Goal: Navigation & Orientation: Find specific page/section

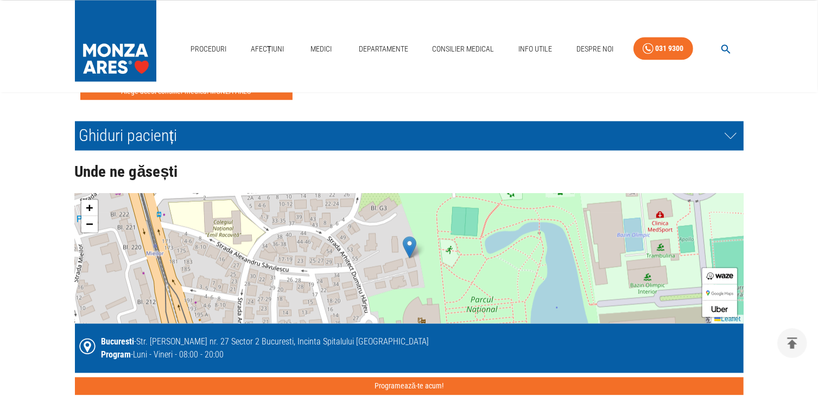
scroll to position [2334, 0]
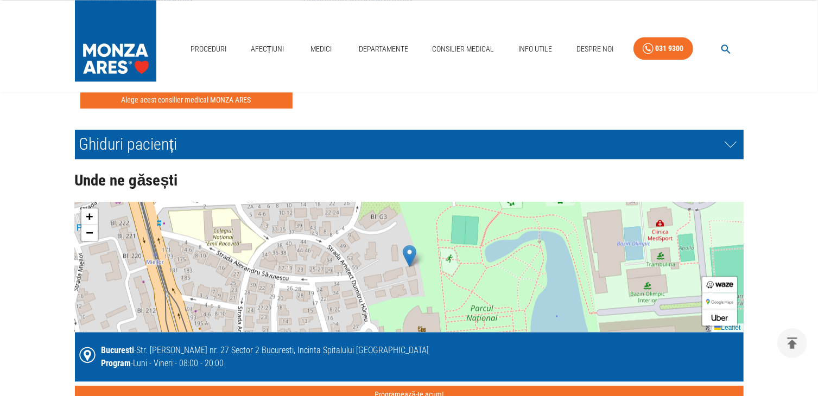
click at [344, 253] on div "+ − Leaflet" at bounding box center [409, 267] width 669 height 130
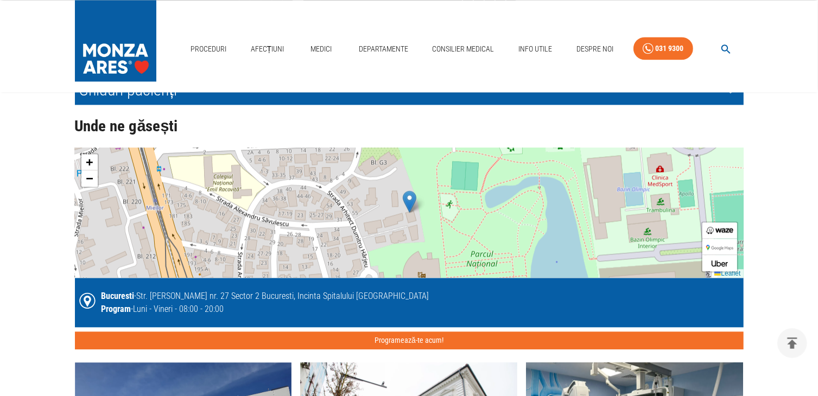
scroll to position [2443, 0]
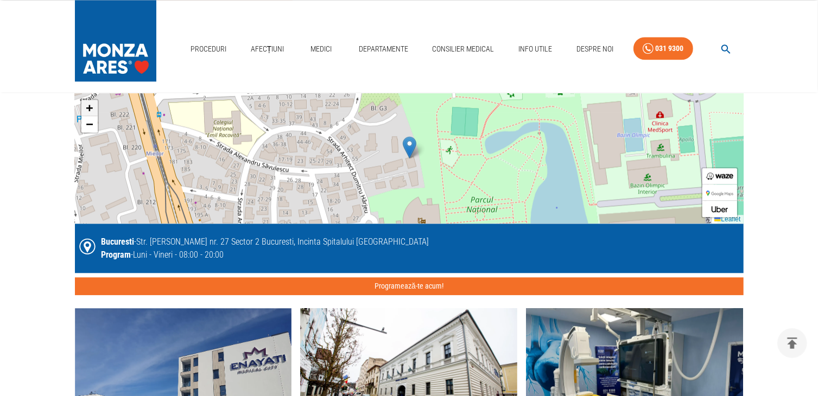
click at [86, 103] on span "+" at bounding box center [89, 108] width 7 height 14
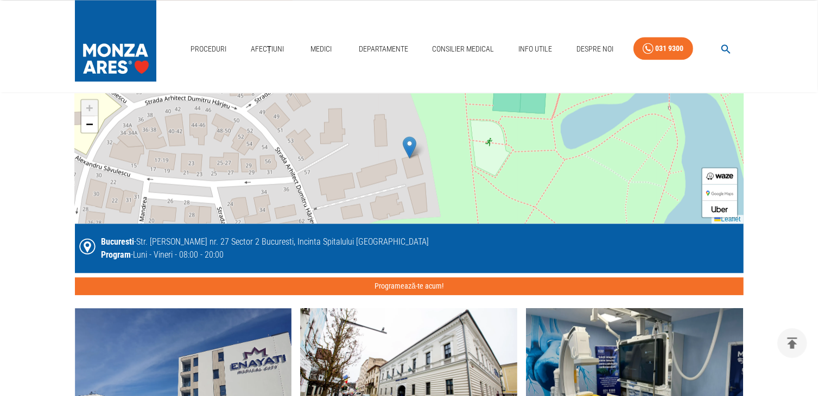
click at [86, 103] on span "+" at bounding box center [89, 108] width 7 height 14
click at [89, 121] on span "−" at bounding box center [89, 124] width 7 height 14
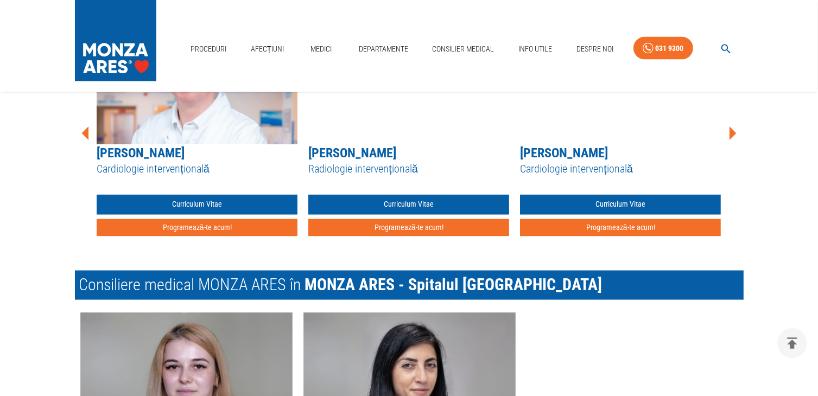
scroll to position [1808, 0]
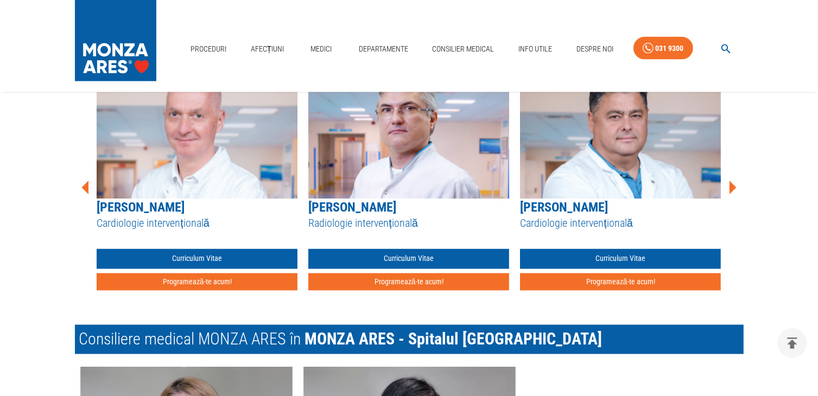
click at [732, 187] on icon at bounding box center [733, 188] width 7 height 14
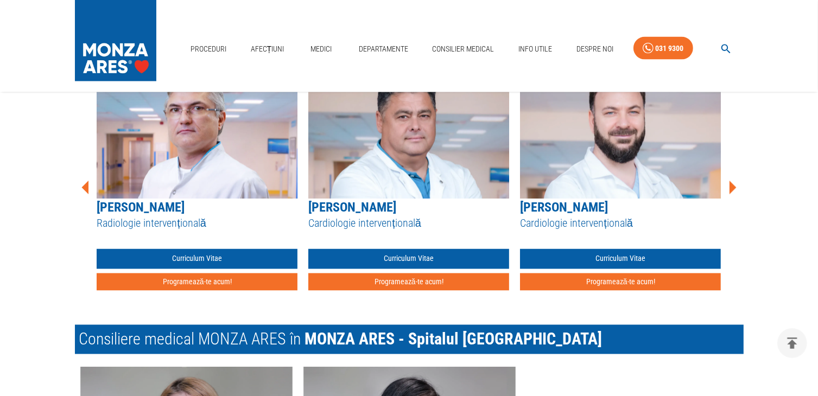
click at [732, 187] on icon at bounding box center [733, 188] width 7 height 14
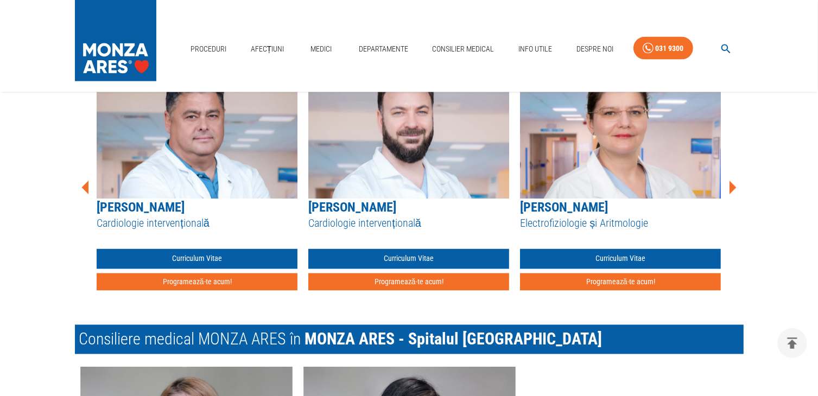
click at [731, 188] on icon at bounding box center [733, 188] width 7 height 14
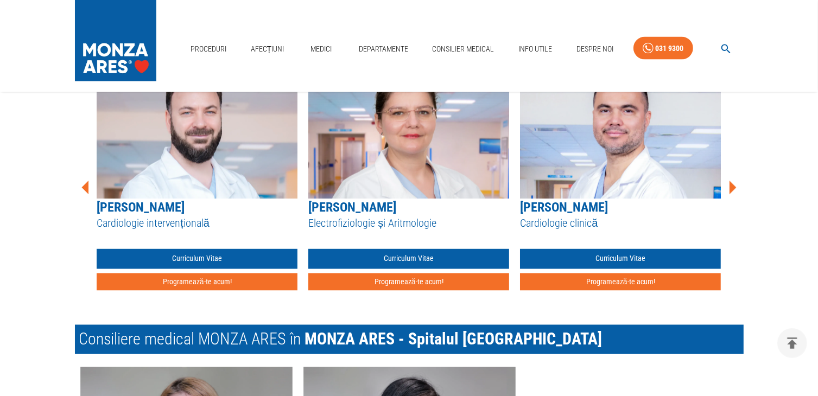
click at [731, 188] on icon at bounding box center [733, 188] width 7 height 14
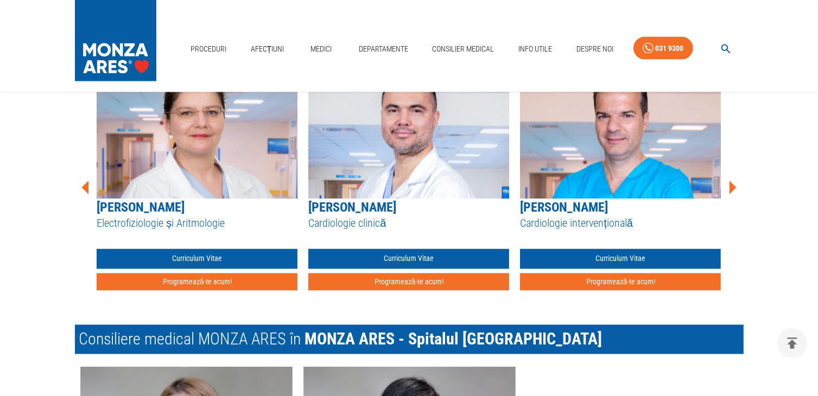
click at [731, 188] on icon at bounding box center [733, 188] width 7 height 14
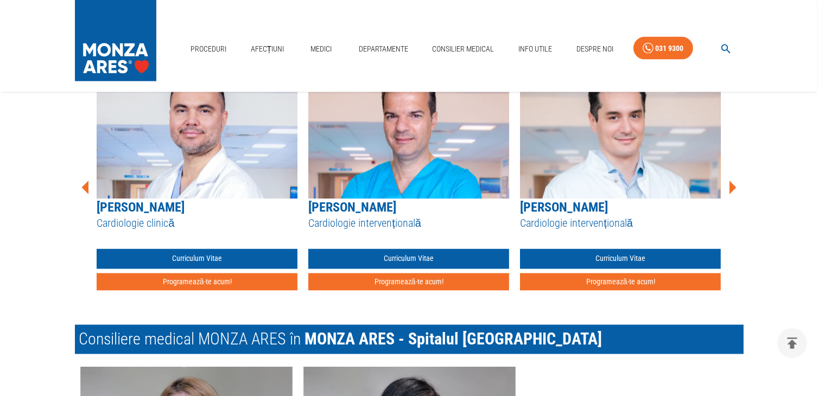
click at [731, 188] on icon at bounding box center [733, 188] width 7 height 14
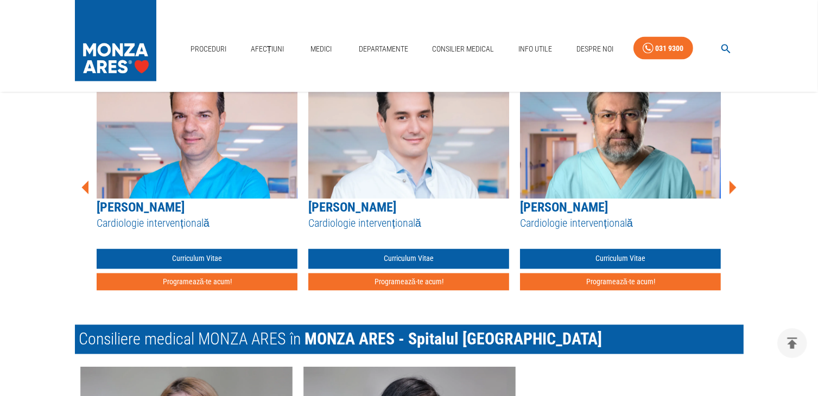
click at [731, 188] on icon at bounding box center [733, 188] width 7 height 14
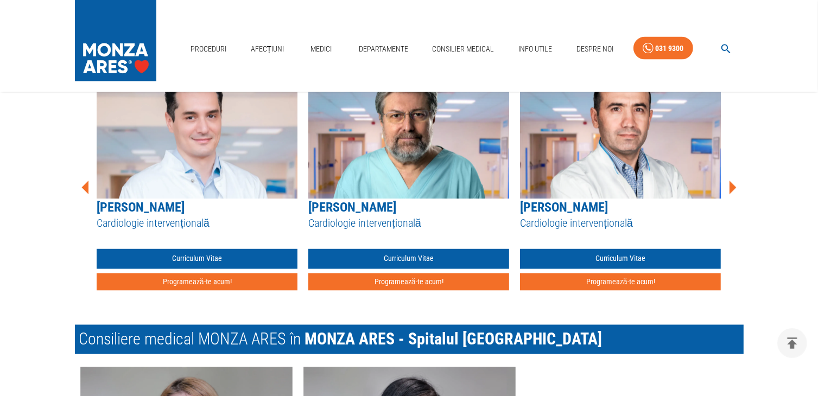
click at [732, 187] on icon at bounding box center [733, 188] width 7 height 14
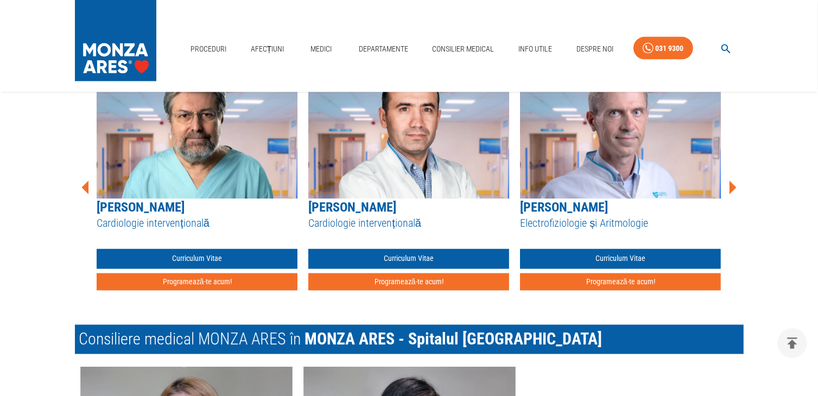
click at [734, 185] on icon at bounding box center [732, 188] width 33 height 33
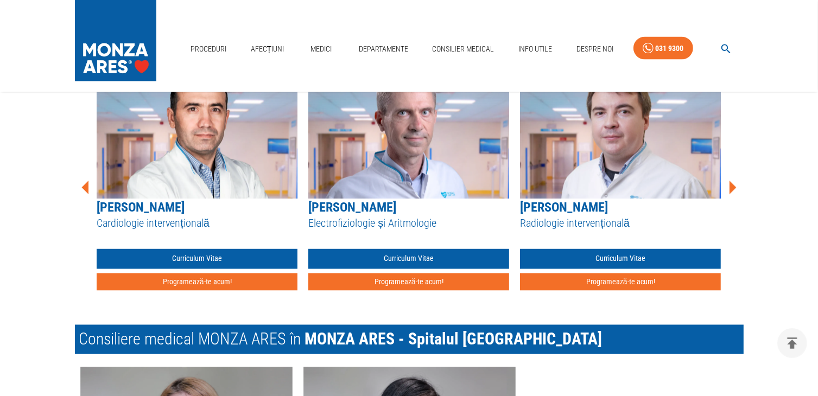
click at [734, 185] on icon at bounding box center [732, 188] width 33 height 33
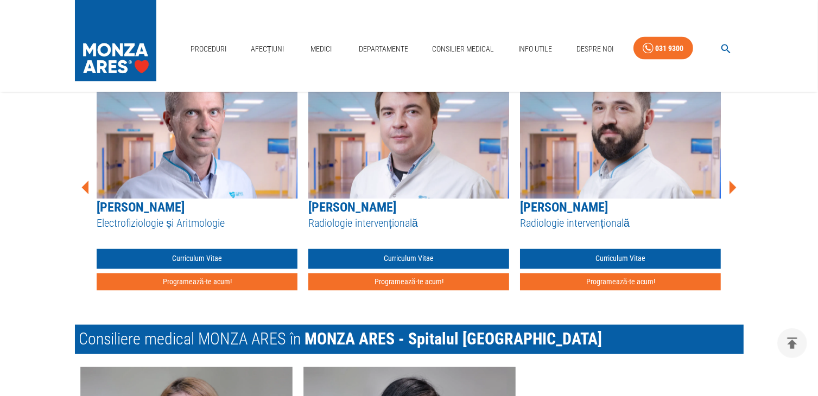
click at [734, 185] on icon at bounding box center [732, 188] width 33 height 33
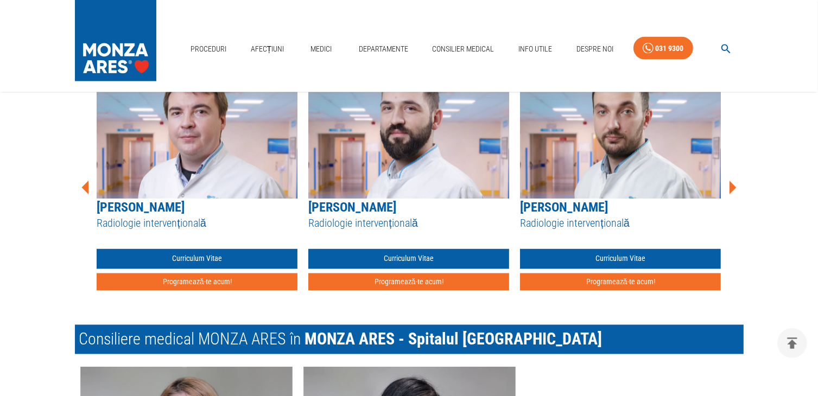
click at [734, 186] on icon at bounding box center [733, 188] width 7 height 14
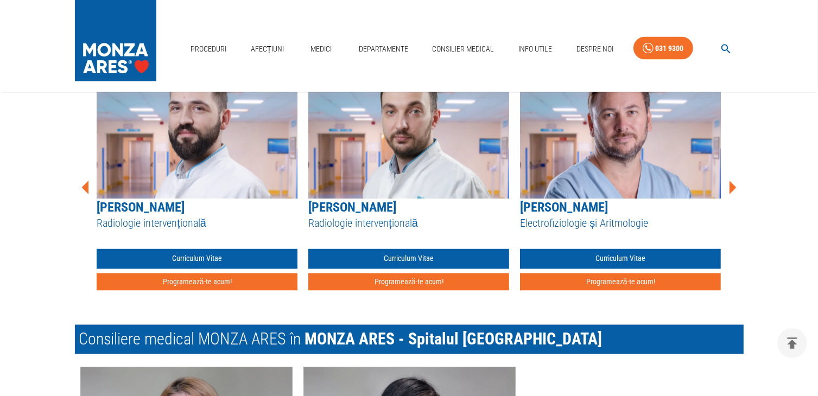
click at [734, 186] on icon at bounding box center [733, 188] width 7 height 14
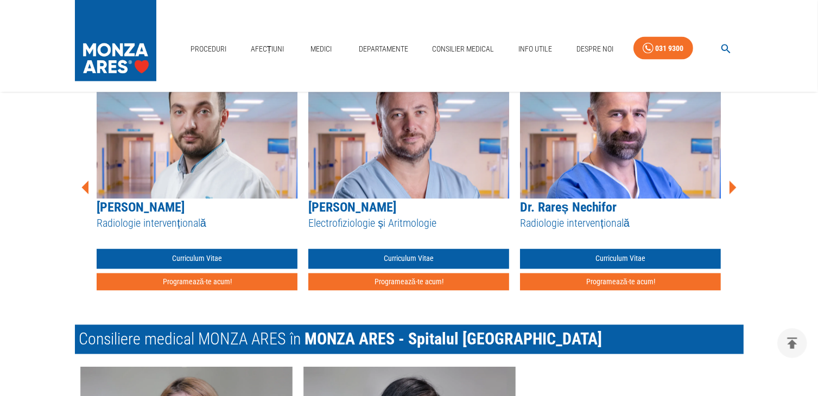
click at [734, 186] on icon at bounding box center [733, 188] width 7 height 14
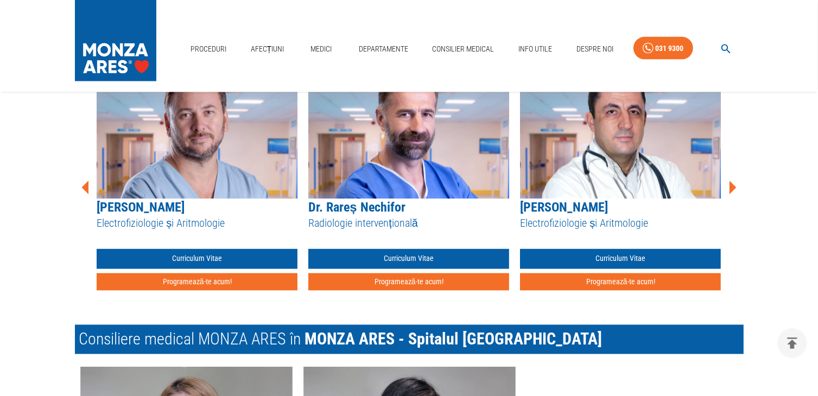
click at [734, 186] on icon at bounding box center [733, 188] width 7 height 14
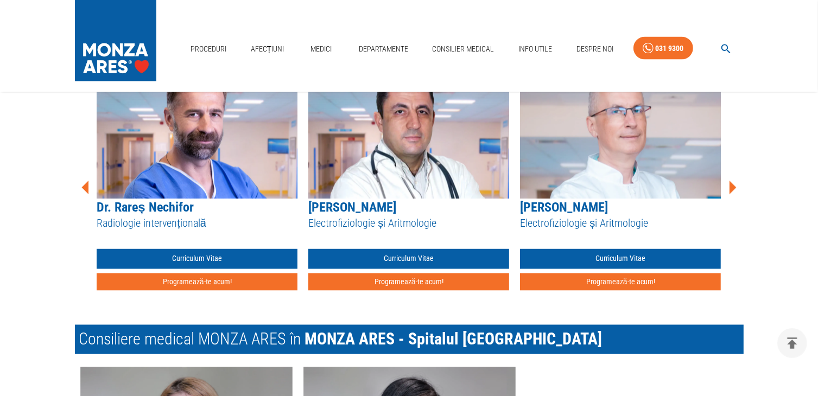
click at [734, 186] on icon at bounding box center [733, 188] width 7 height 14
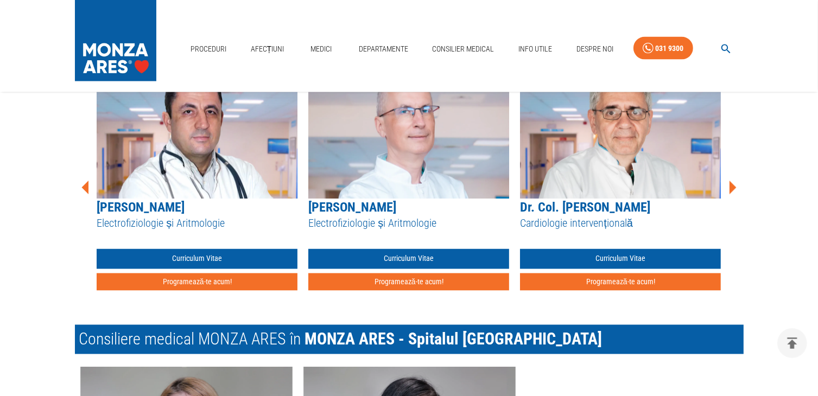
click at [734, 186] on icon at bounding box center [733, 188] width 7 height 14
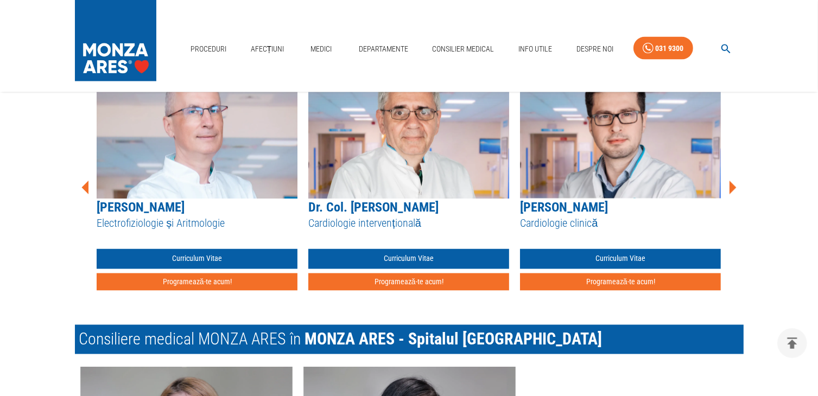
click at [734, 186] on icon at bounding box center [733, 188] width 7 height 14
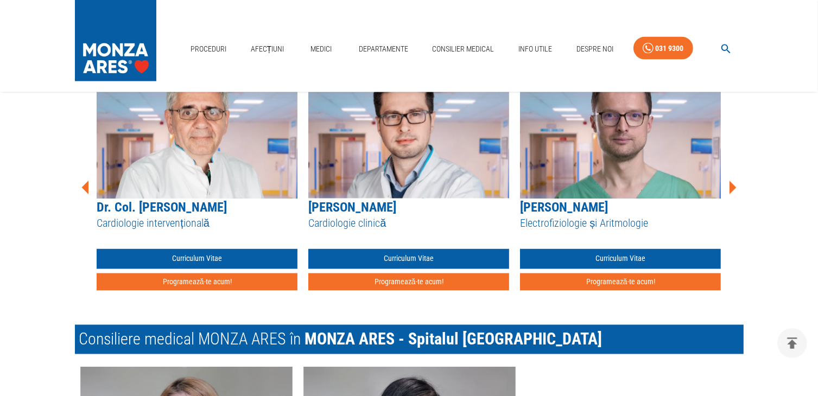
click at [734, 186] on icon at bounding box center [733, 188] width 7 height 14
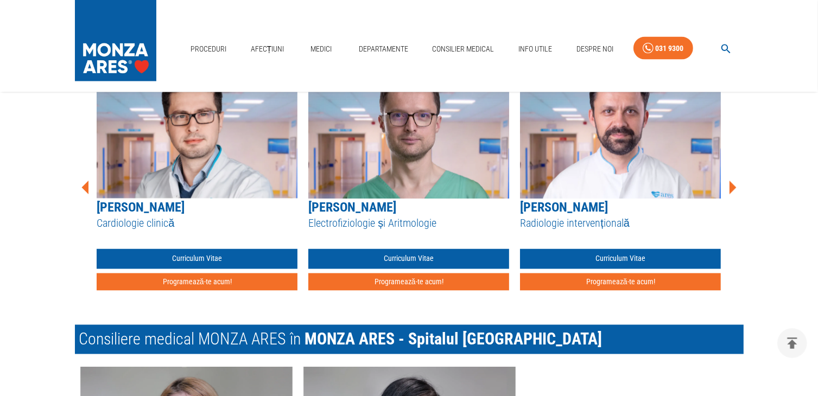
click at [734, 186] on icon at bounding box center [733, 188] width 7 height 14
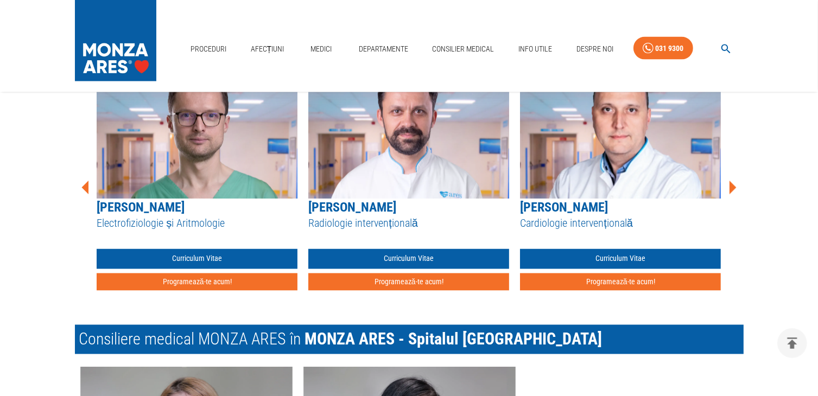
click at [734, 186] on icon at bounding box center [733, 188] width 7 height 14
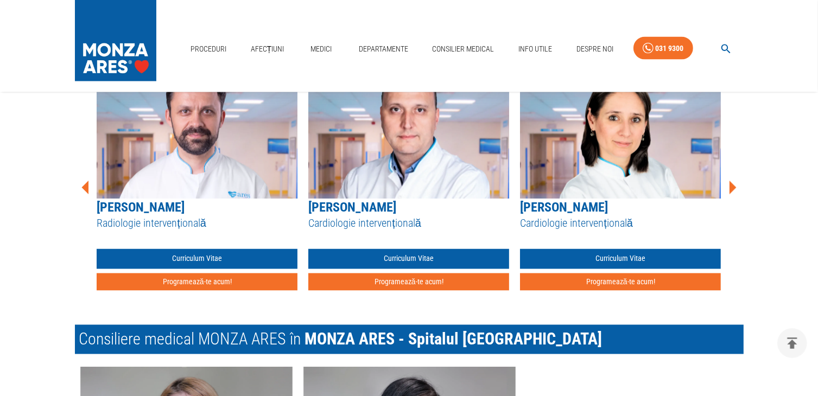
click at [734, 186] on icon at bounding box center [733, 188] width 7 height 14
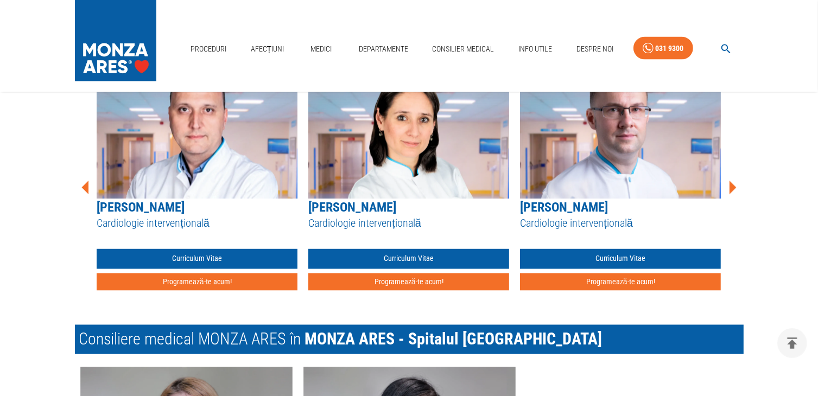
click at [734, 186] on icon at bounding box center [733, 188] width 7 height 14
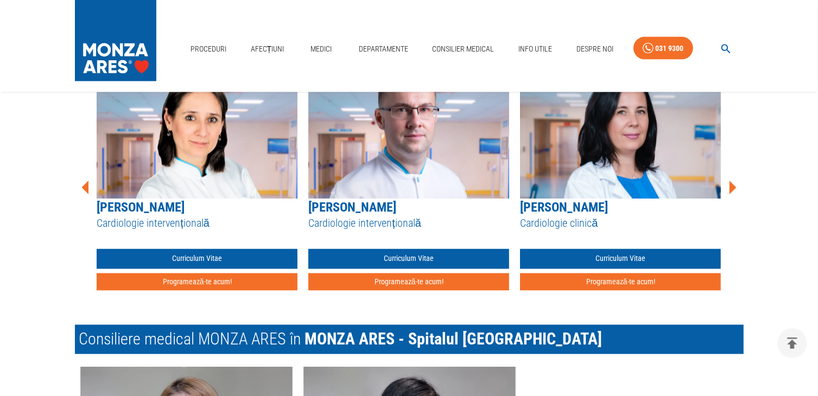
click at [734, 186] on icon at bounding box center [733, 188] width 7 height 14
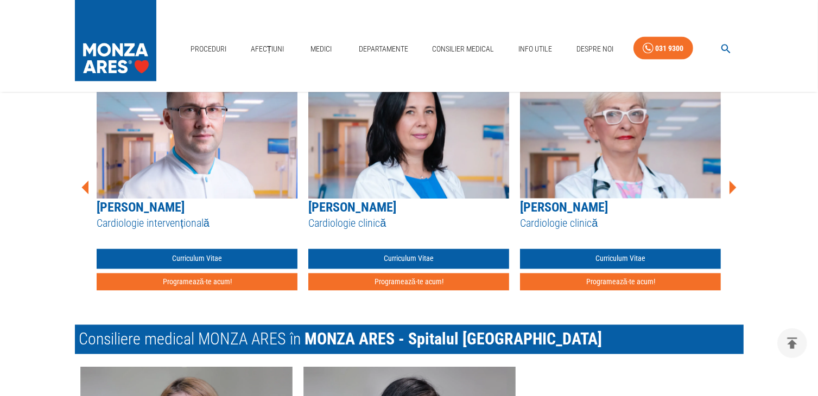
click at [734, 186] on icon at bounding box center [733, 188] width 7 height 14
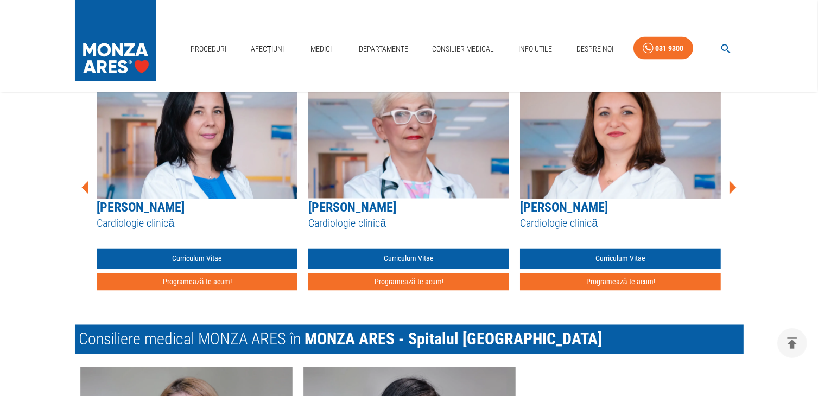
click at [734, 186] on icon at bounding box center [733, 188] width 7 height 14
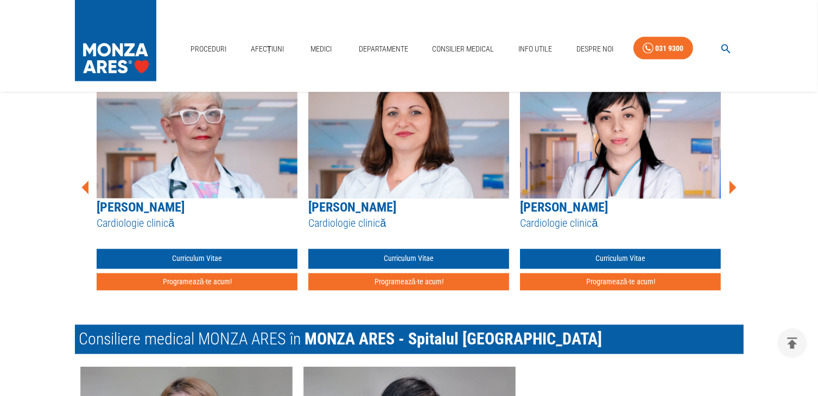
click at [734, 186] on icon at bounding box center [733, 188] width 7 height 14
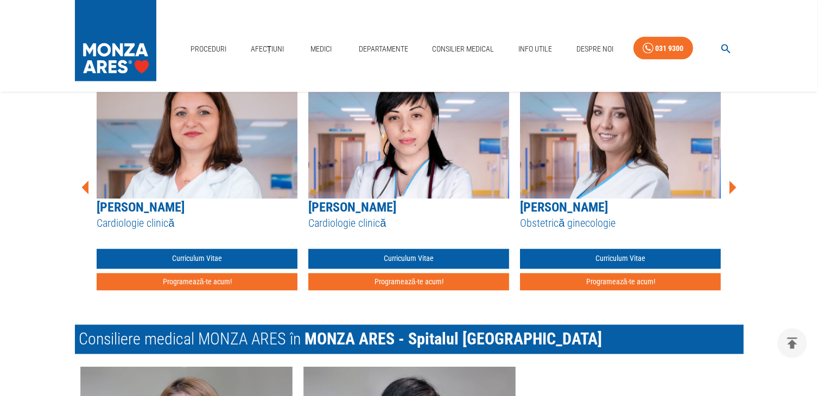
click at [734, 186] on icon at bounding box center [733, 188] width 7 height 14
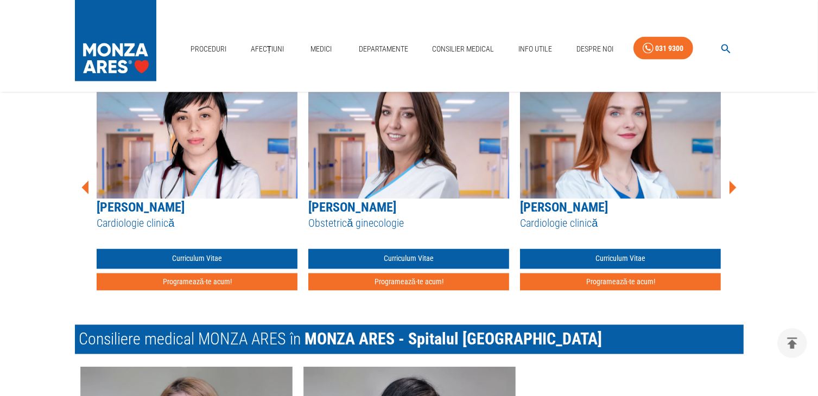
click at [734, 186] on icon at bounding box center [733, 188] width 7 height 14
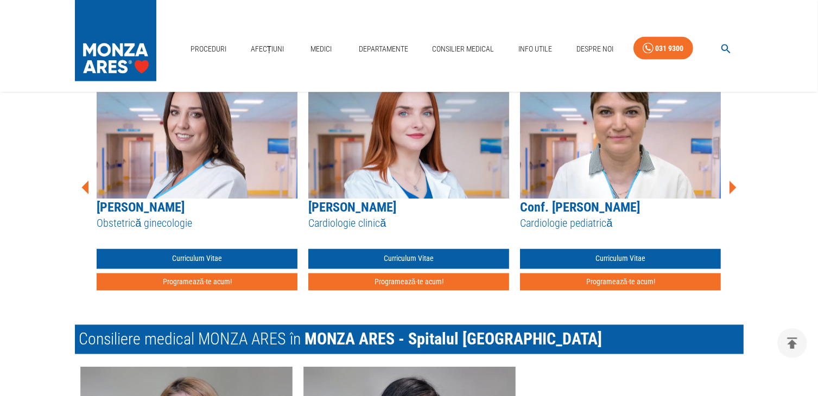
click at [732, 188] on icon at bounding box center [733, 188] width 7 height 14
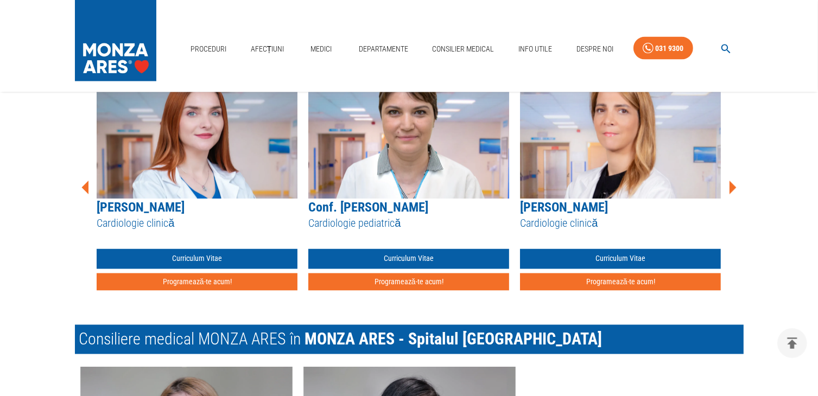
click at [732, 188] on icon at bounding box center [733, 188] width 7 height 14
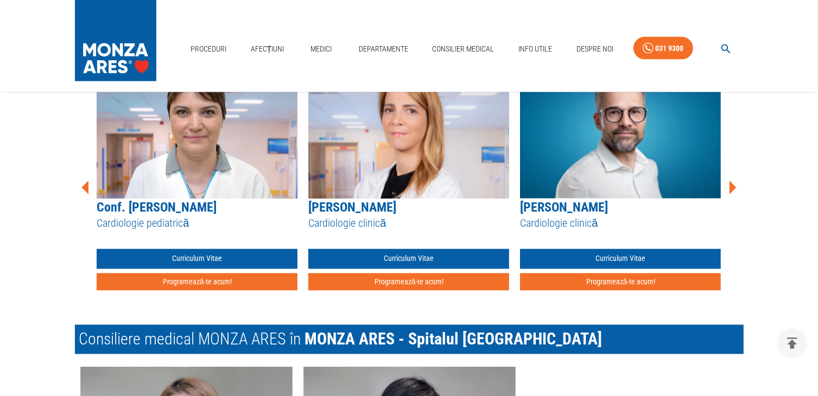
click at [732, 188] on icon at bounding box center [733, 188] width 7 height 14
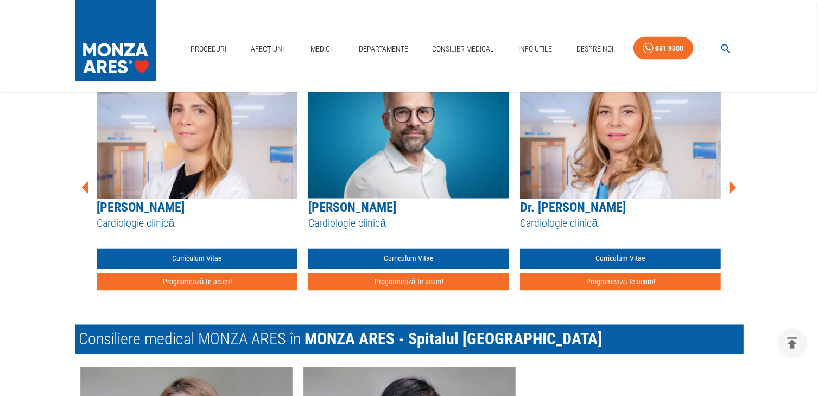
click at [732, 188] on icon at bounding box center [733, 188] width 7 height 14
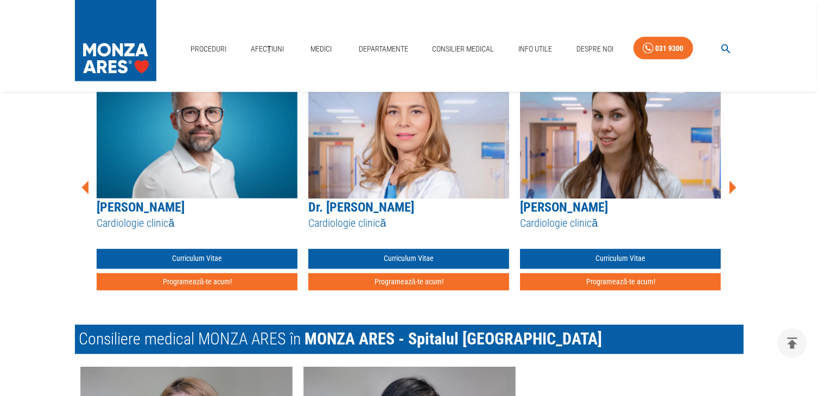
click at [732, 188] on icon at bounding box center [733, 188] width 7 height 14
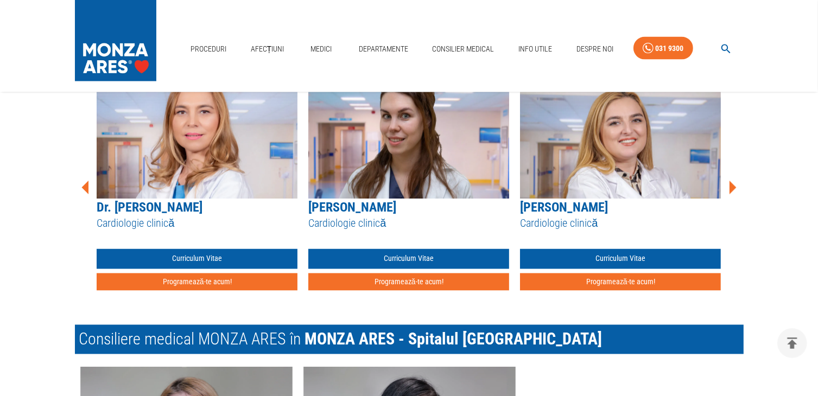
click at [732, 188] on icon at bounding box center [733, 188] width 7 height 14
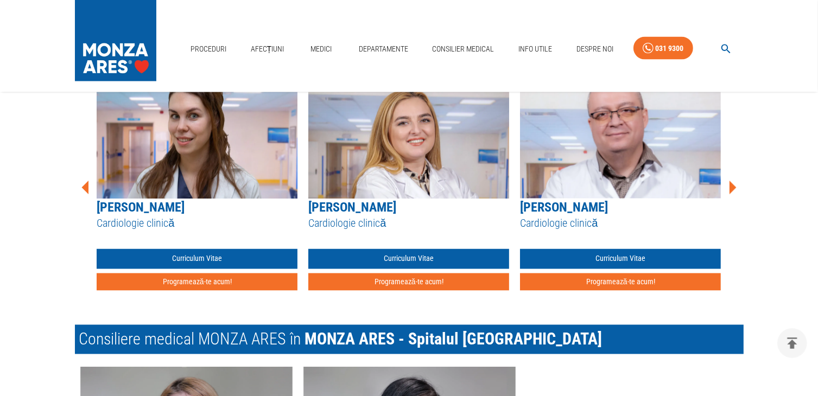
click at [732, 188] on icon at bounding box center [733, 188] width 7 height 14
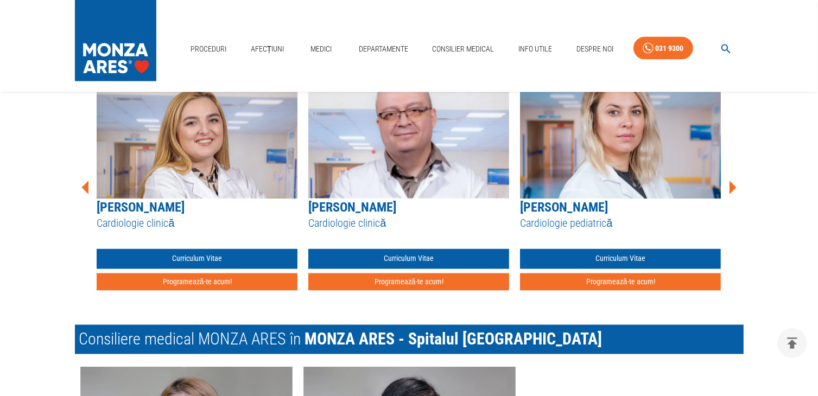
click at [732, 188] on icon at bounding box center [733, 188] width 7 height 14
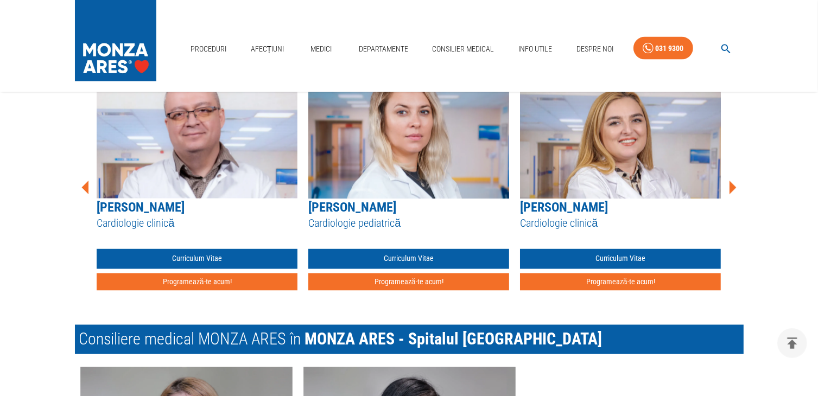
click at [732, 188] on icon at bounding box center [733, 188] width 7 height 14
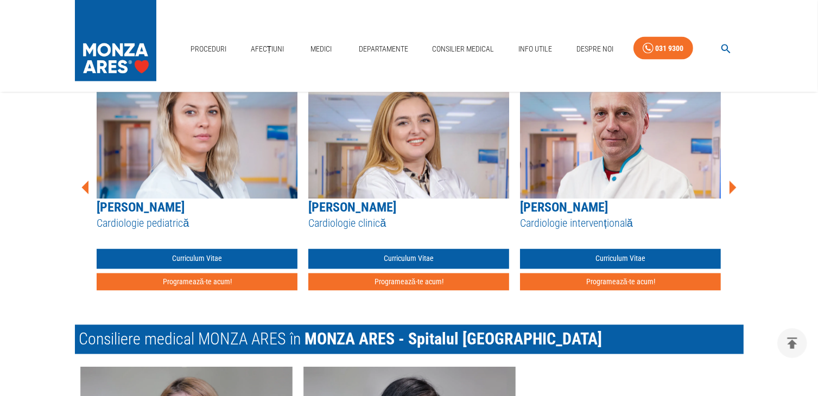
click at [732, 188] on icon at bounding box center [733, 188] width 7 height 14
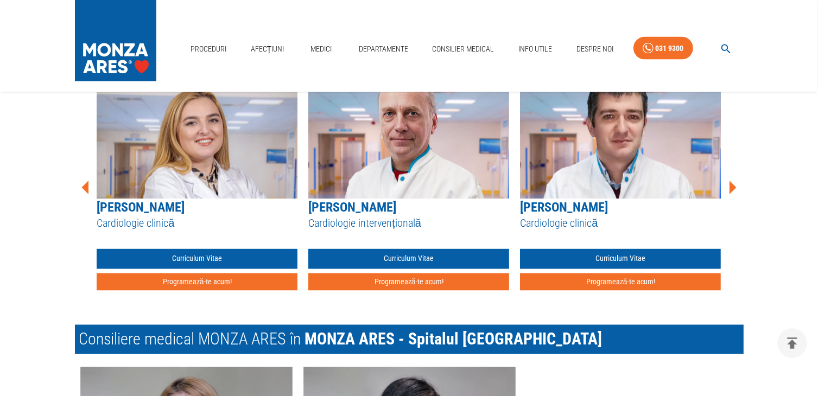
click at [732, 188] on icon at bounding box center [733, 188] width 7 height 14
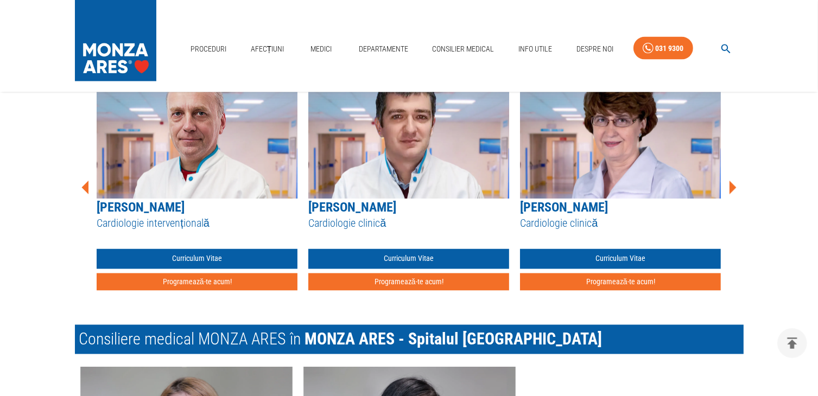
click at [732, 188] on icon at bounding box center [733, 188] width 7 height 14
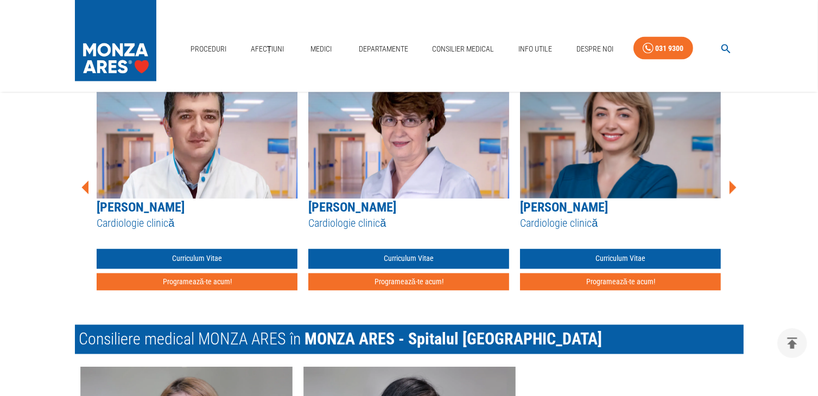
click at [732, 188] on icon at bounding box center [733, 188] width 7 height 14
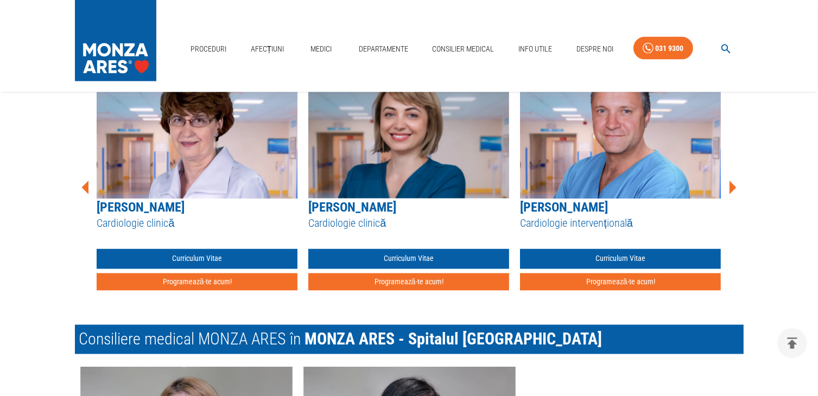
click at [732, 188] on icon at bounding box center [733, 188] width 7 height 14
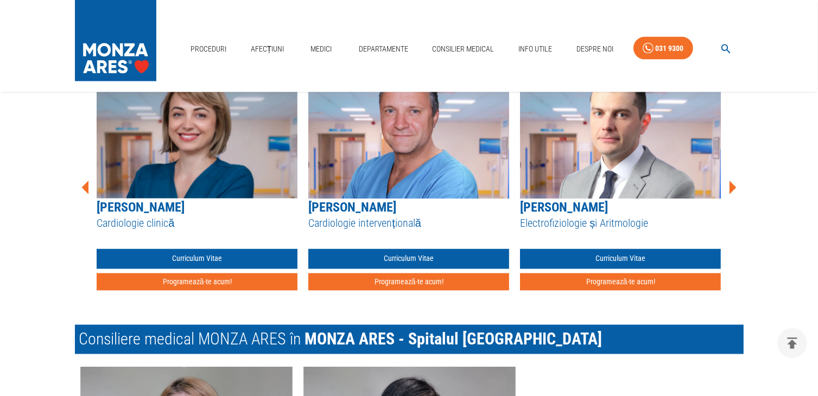
click at [732, 188] on icon at bounding box center [733, 188] width 7 height 14
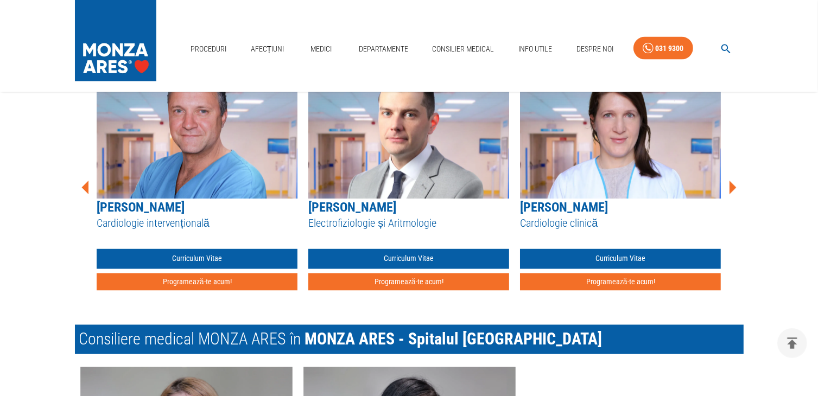
click at [732, 188] on icon at bounding box center [733, 188] width 7 height 14
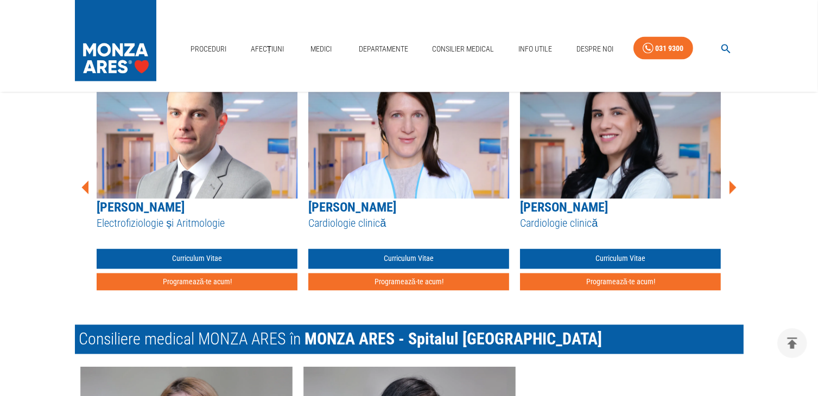
click at [732, 188] on icon at bounding box center [733, 188] width 7 height 14
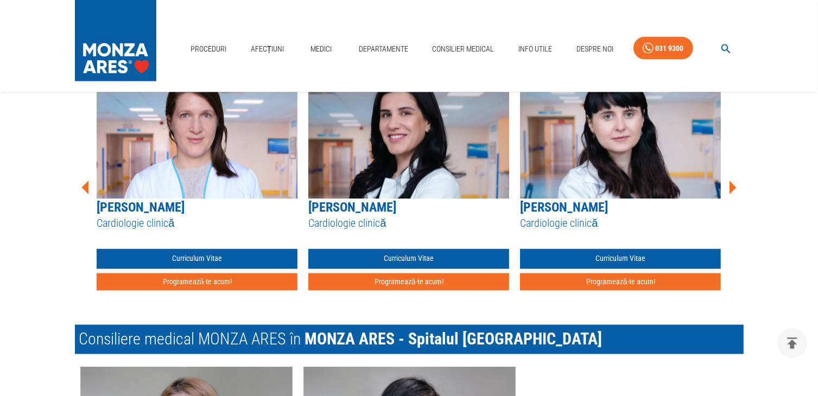
click at [733, 187] on icon at bounding box center [733, 188] width 7 height 14
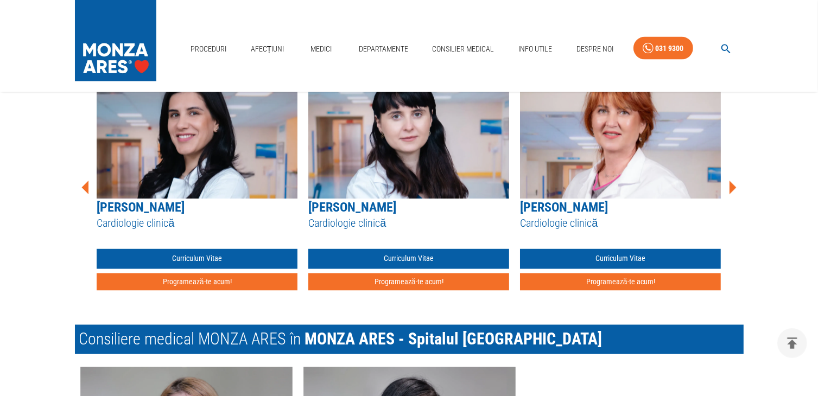
click at [733, 187] on icon at bounding box center [733, 188] width 7 height 14
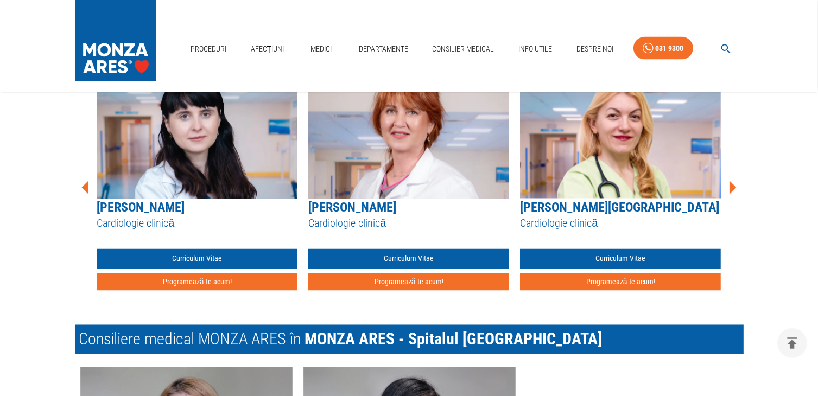
click at [733, 187] on icon at bounding box center [733, 188] width 7 height 14
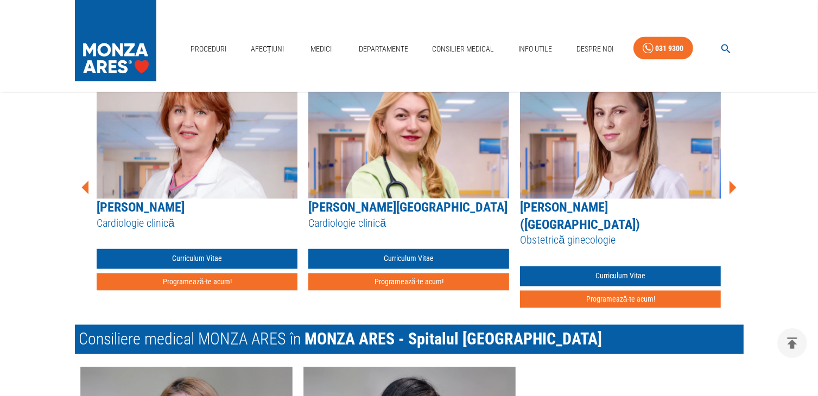
click at [733, 187] on icon at bounding box center [733, 188] width 7 height 14
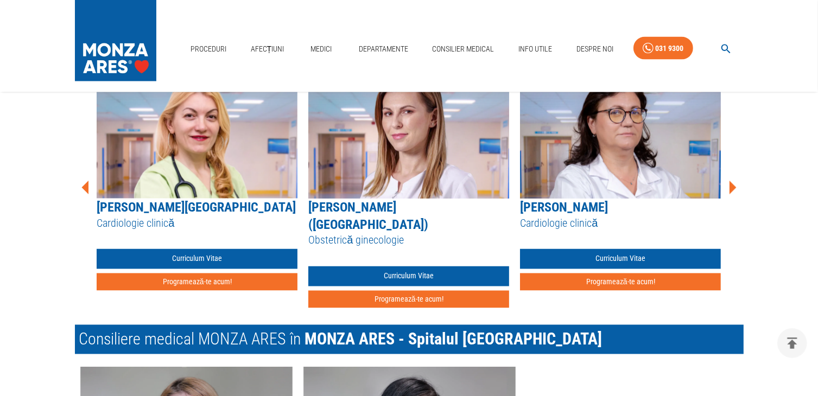
click at [733, 187] on icon at bounding box center [733, 188] width 7 height 14
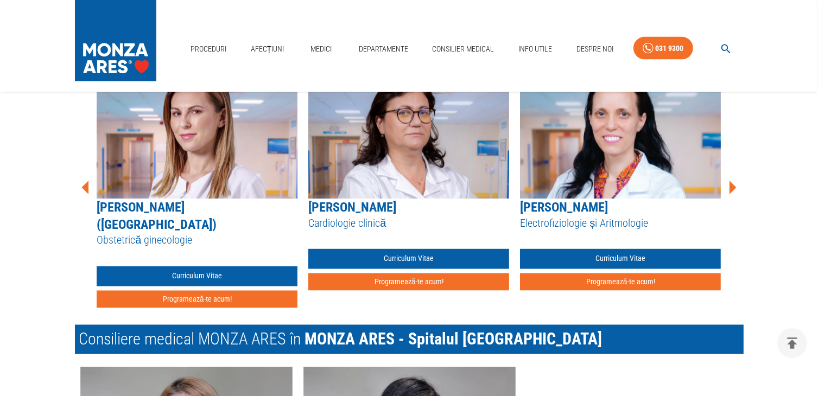
click at [733, 187] on icon at bounding box center [733, 188] width 7 height 14
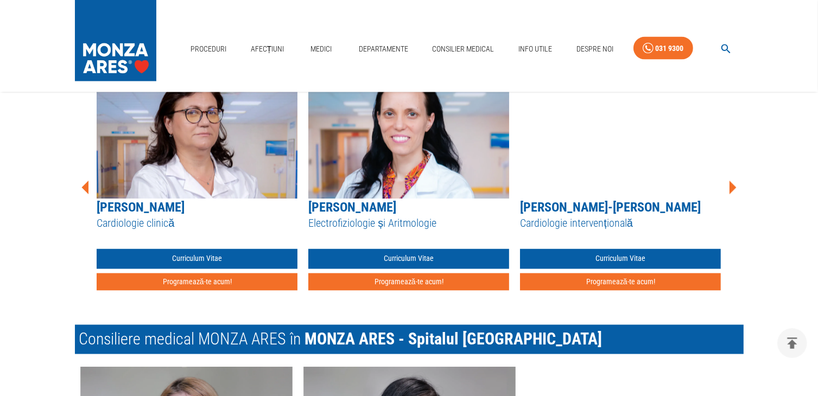
click at [733, 187] on icon at bounding box center [733, 188] width 7 height 14
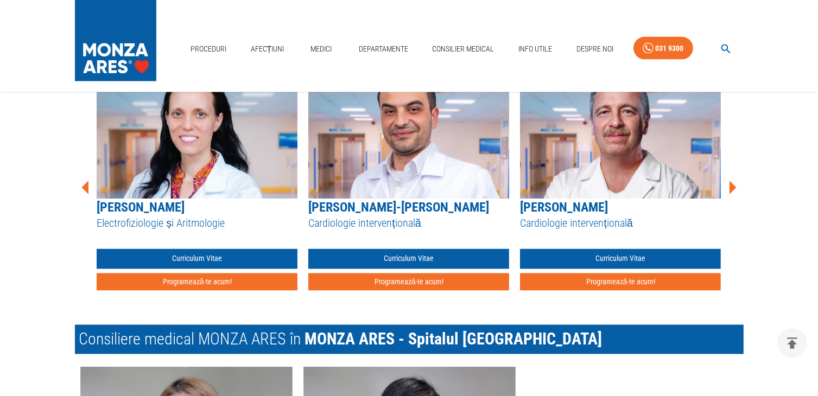
click at [733, 187] on icon at bounding box center [733, 188] width 7 height 14
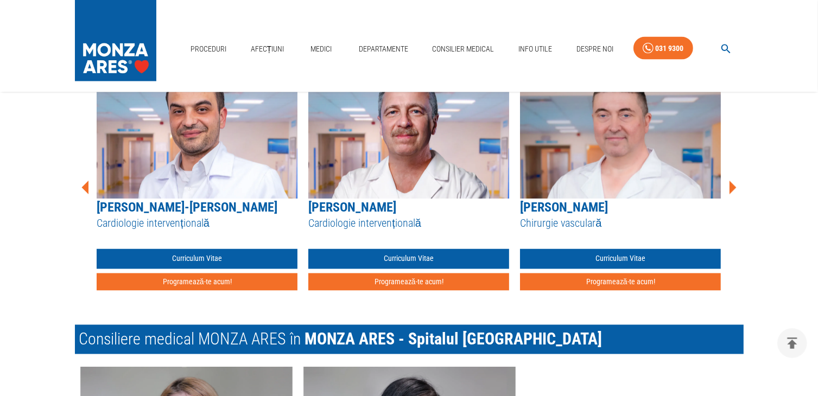
click at [733, 187] on icon at bounding box center [733, 188] width 7 height 14
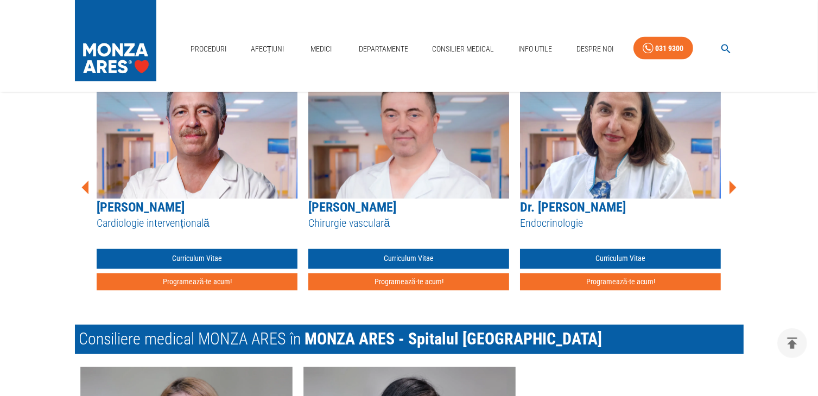
click at [733, 187] on icon at bounding box center [733, 188] width 7 height 14
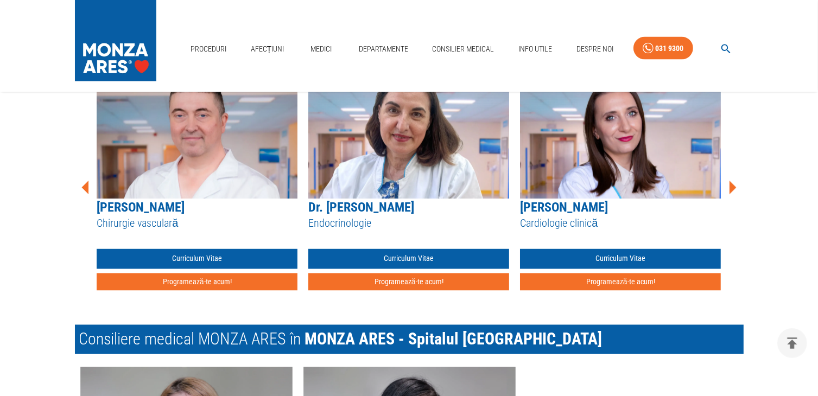
click at [733, 187] on icon at bounding box center [733, 188] width 7 height 14
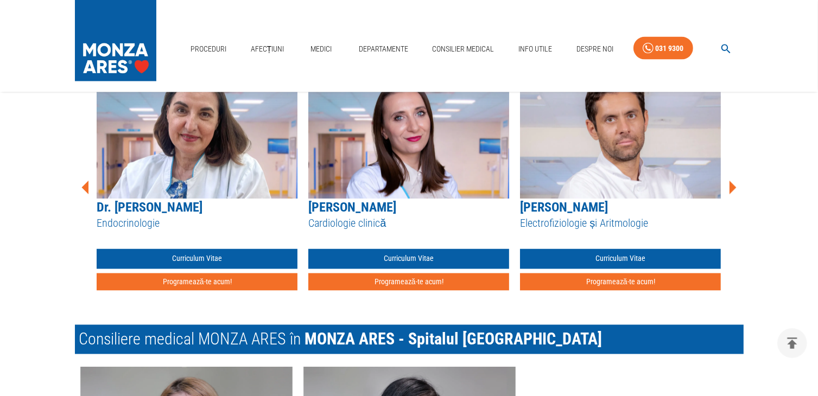
click at [733, 187] on icon at bounding box center [733, 188] width 7 height 14
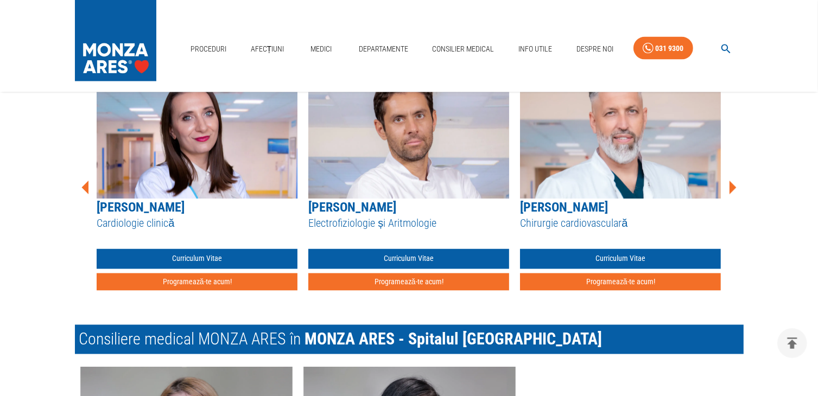
click at [733, 187] on icon at bounding box center [733, 188] width 7 height 14
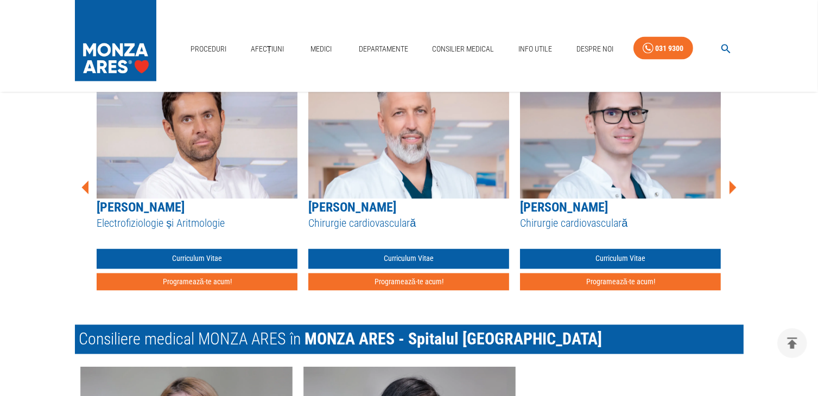
click at [733, 187] on icon at bounding box center [733, 188] width 7 height 14
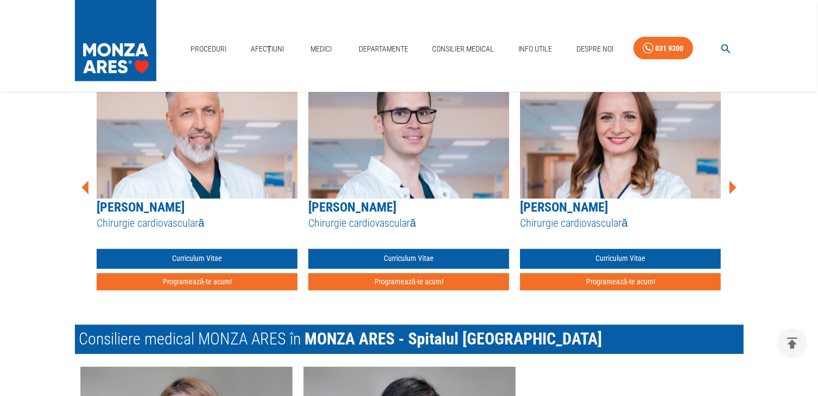
click at [733, 187] on icon at bounding box center [733, 188] width 7 height 14
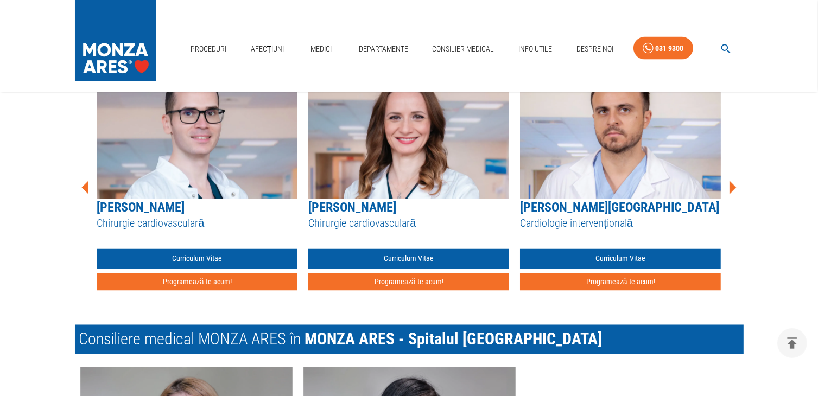
click at [733, 187] on icon at bounding box center [733, 188] width 7 height 14
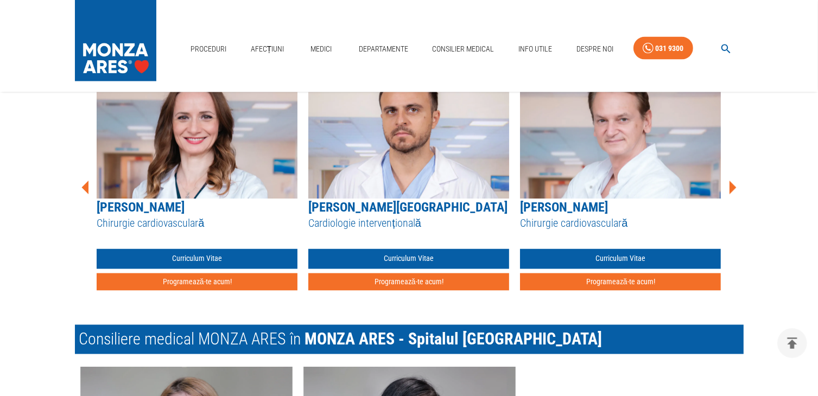
click at [733, 187] on icon at bounding box center [733, 188] width 7 height 14
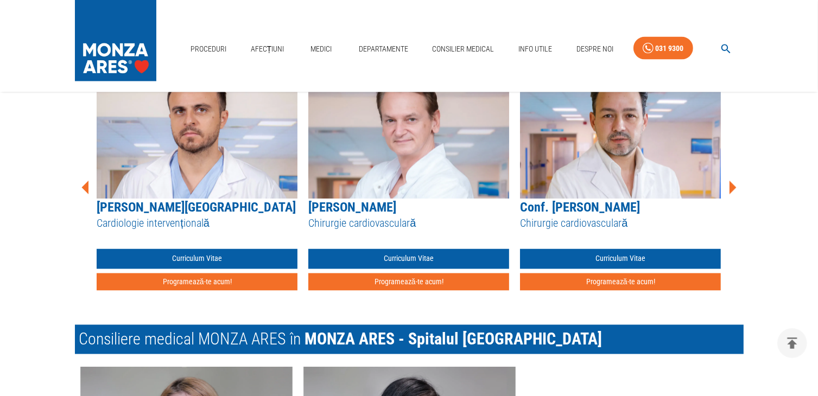
click at [733, 187] on icon at bounding box center [733, 188] width 7 height 14
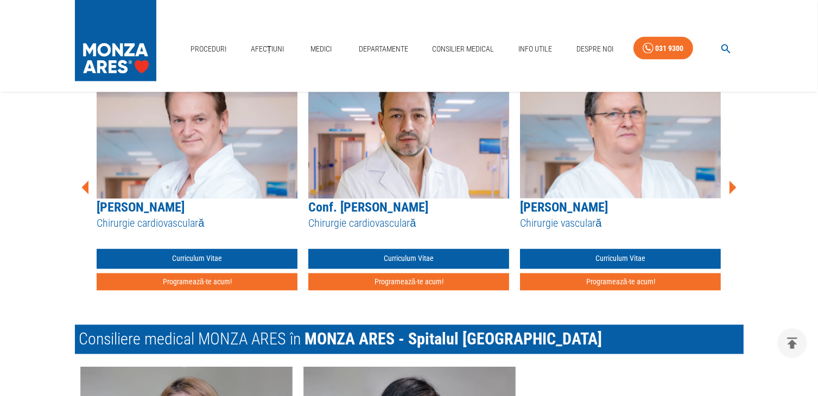
click at [733, 187] on icon at bounding box center [733, 188] width 7 height 14
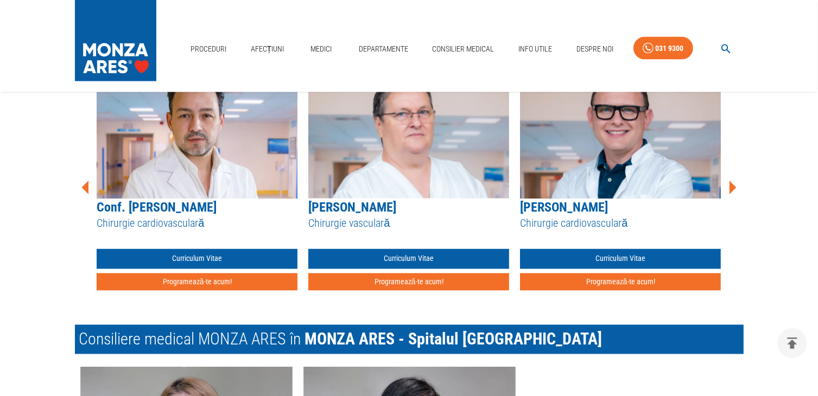
click at [733, 187] on icon at bounding box center [733, 188] width 7 height 14
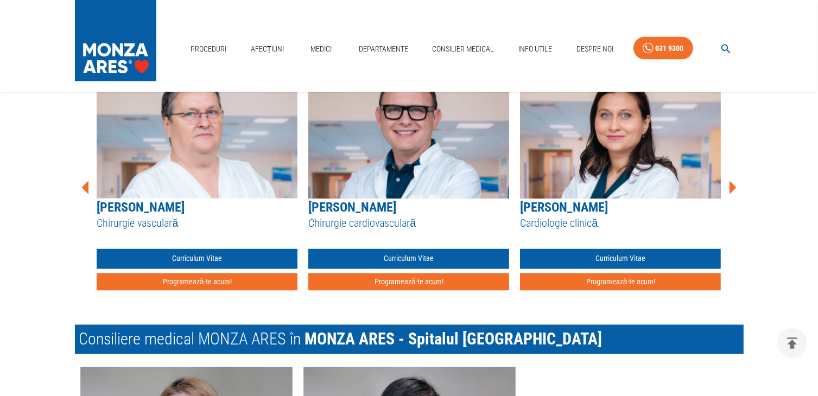
click at [733, 187] on icon at bounding box center [733, 188] width 7 height 14
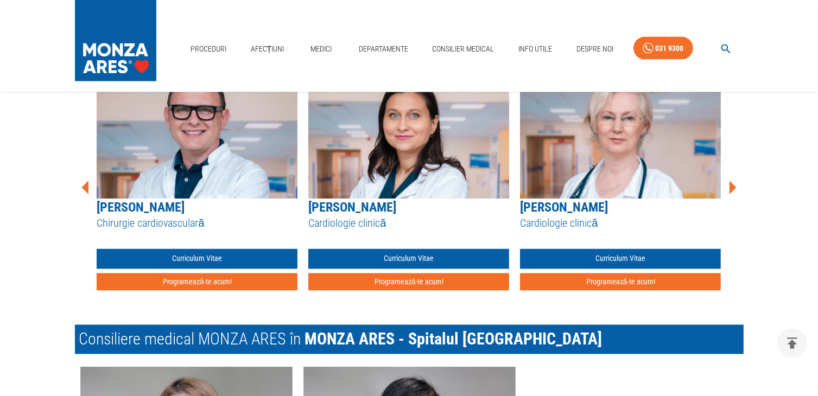
click at [733, 187] on icon at bounding box center [733, 188] width 7 height 14
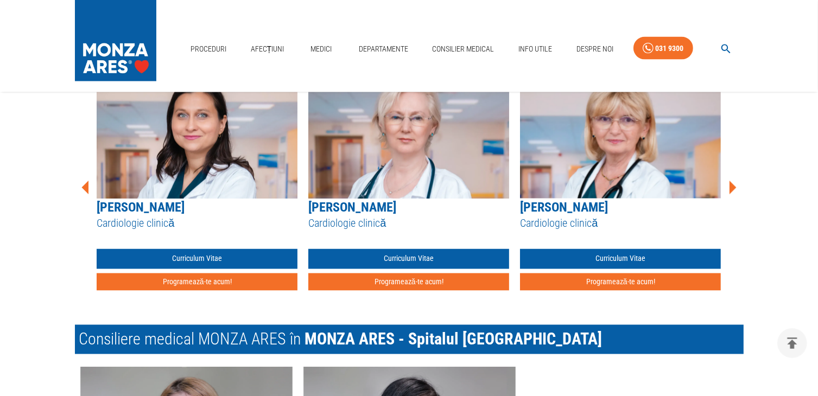
click at [733, 187] on icon at bounding box center [733, 188] width 7 height 14
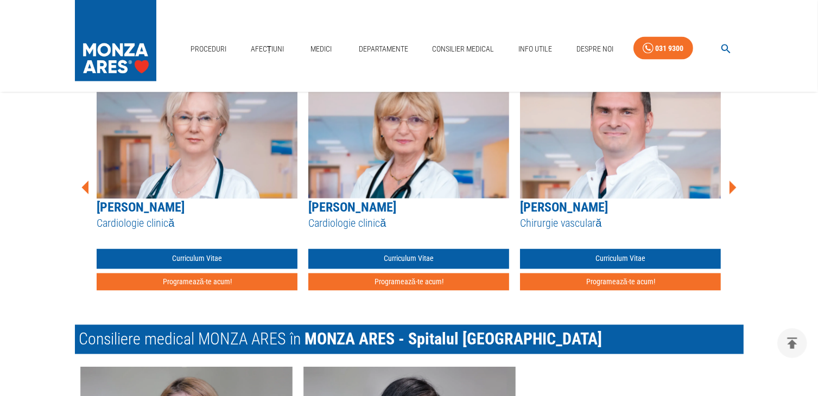
click at [733, 187] on icon at bounding box center [733, 188] width 7 height 14
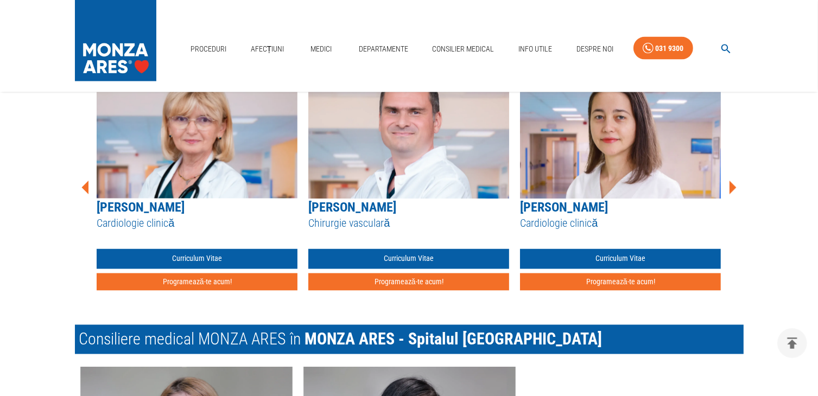
click at [733, 187] on icon at bounding box center [733, 188] width 7 height 14
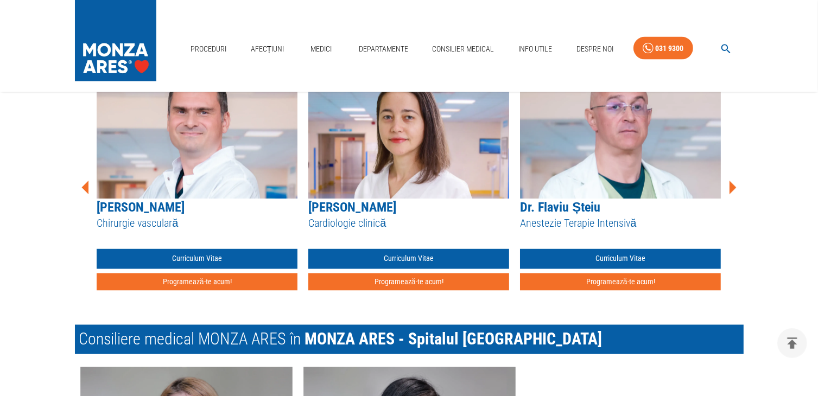
click at [733, 187] on icon at bounding box center [733, 188] width 7 height 14
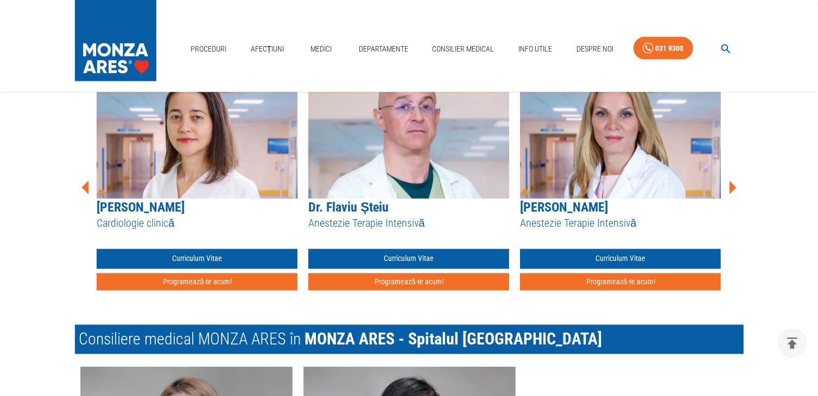
click at [733, 187] on icon at bounding box center [733, 188] width 7 height 14
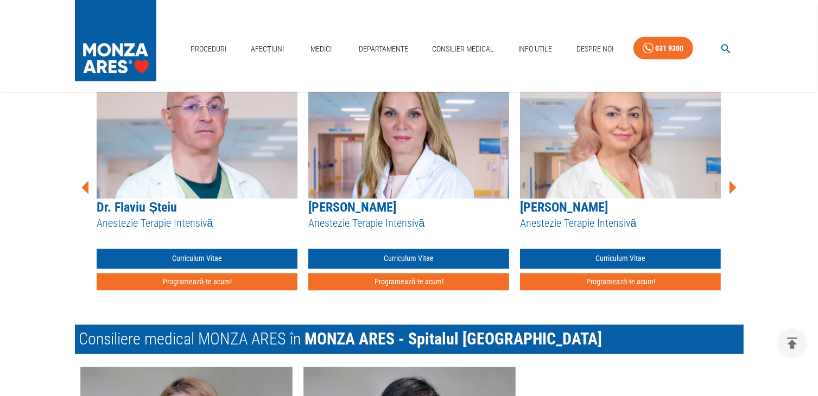
click at [733, 187] on icon at bounding box center [733, 188] width 7 height 14
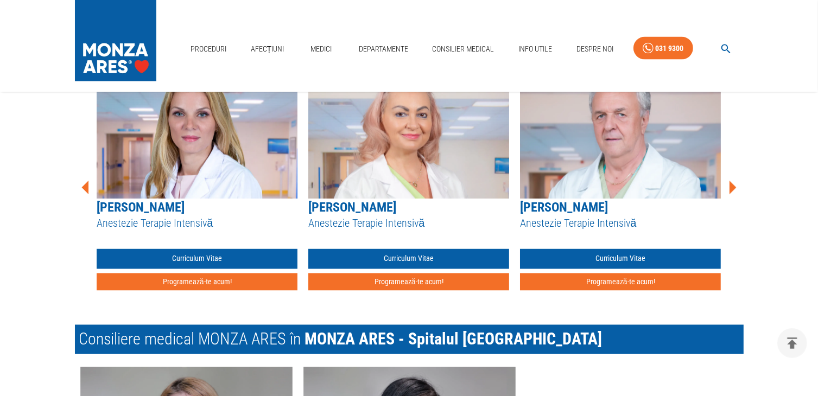
click at [733, 187] on icon at bounding box center [733, 188] width 7 height 14
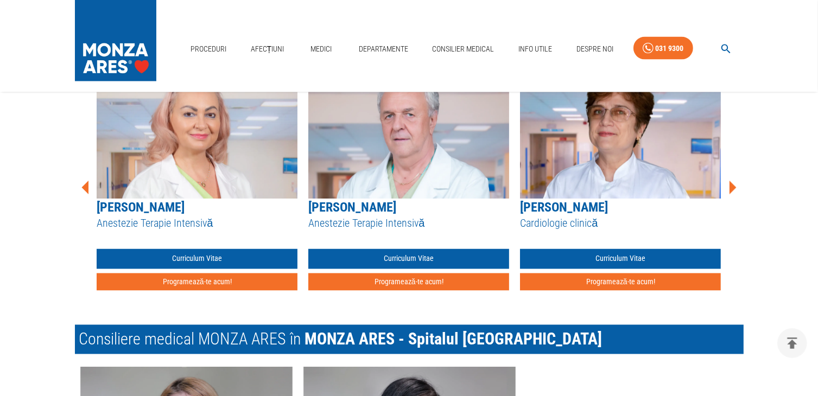
click at [733, 187] on icon at bounding box center [733, 188] width 7 height 14
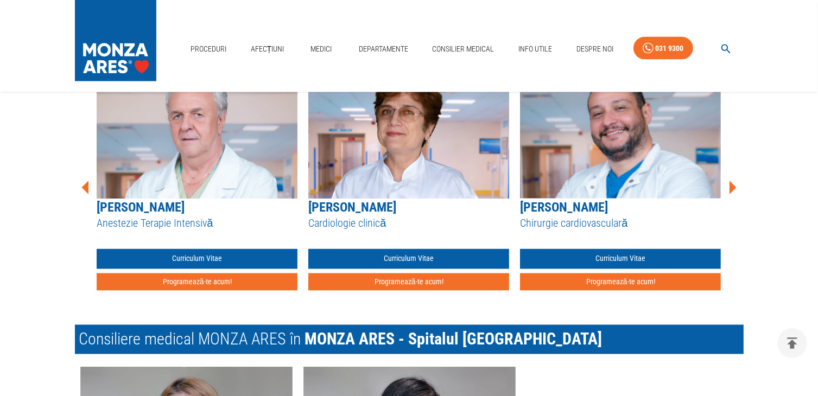
click at [733, 187] on icon at bounding box center [733, 188] width 7 height 14
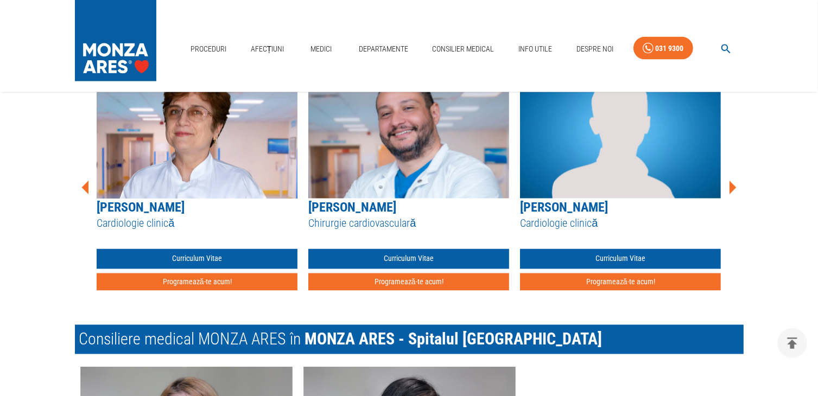
click at [733, 187] on icon at bounding box center [733, 188] width 7 height 14
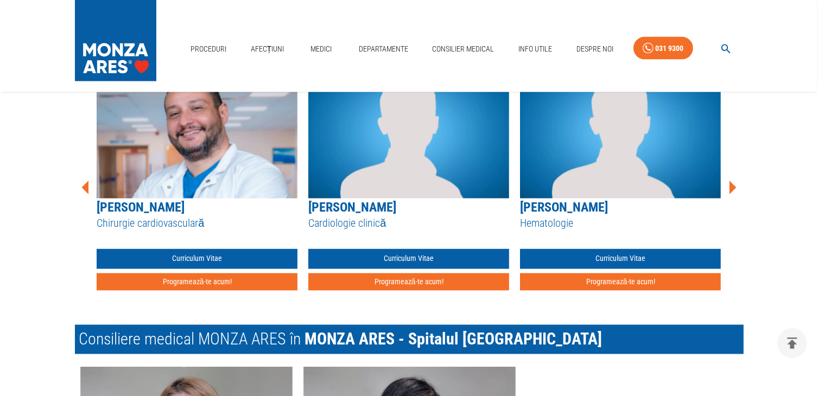
click at [733, 187] on icon at bounding box center [733, 188] width 7 height 14
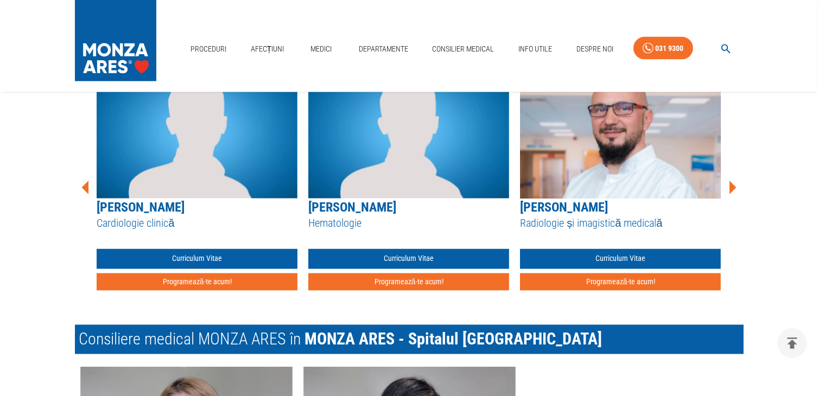
click at [733, 187] on icon at bounding box center [733, 188] width 7 height 14
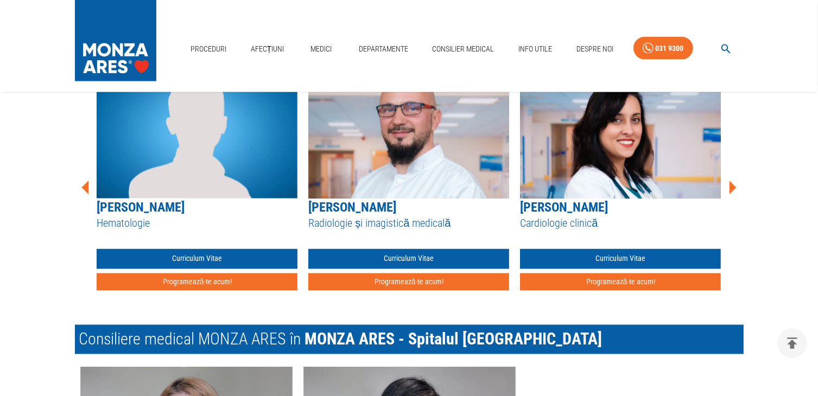
click at [733, 187] on icon at bounding box center [733, 188] width 7 height 14
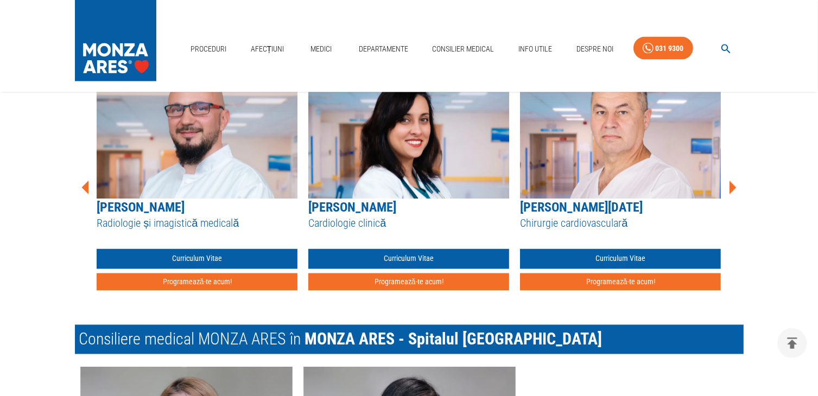
click at [733, 187] on icon at bounding box center [733, 188] width 7 height 14
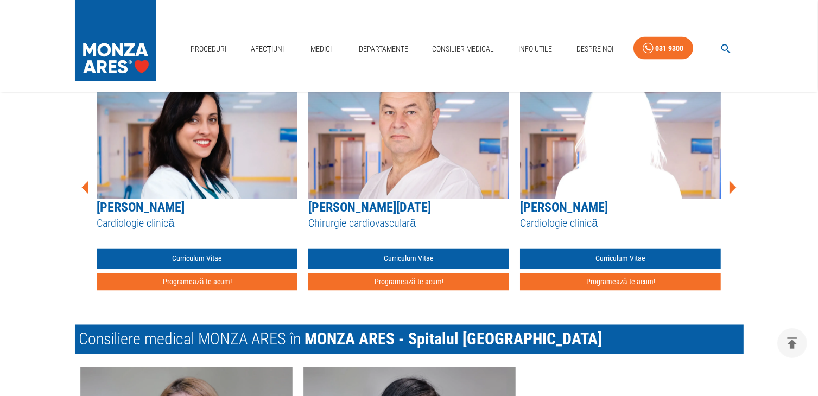
click at [733, 187] on icon at bounding box center [733, 188] width 7 height 14
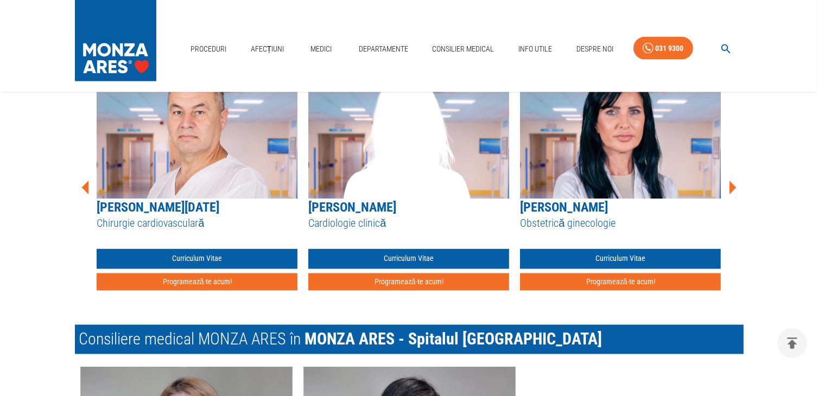
click at [733, 187] on icon at bounding box center [733, 188] width 7 height 14
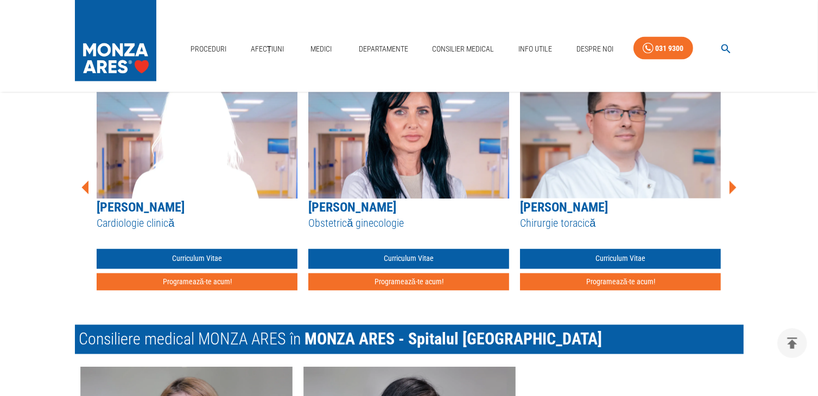
click at [733, 187] on icon at bounding box center [733, 188] width 7 height 14
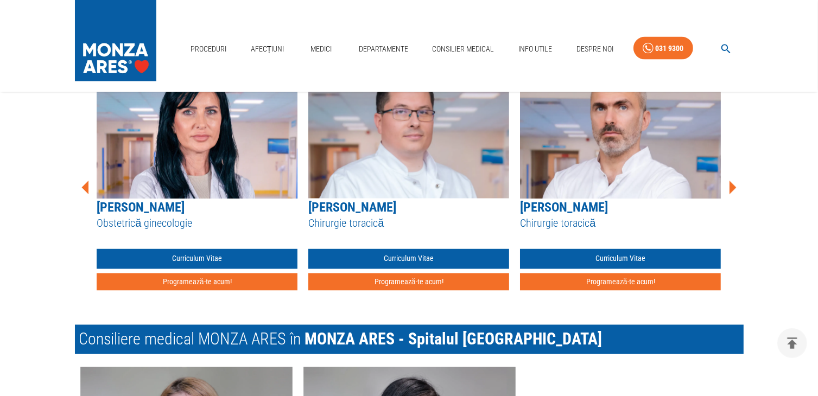
click at [733, 187] on icon at bounding box center [733, 188] width 7 height 14
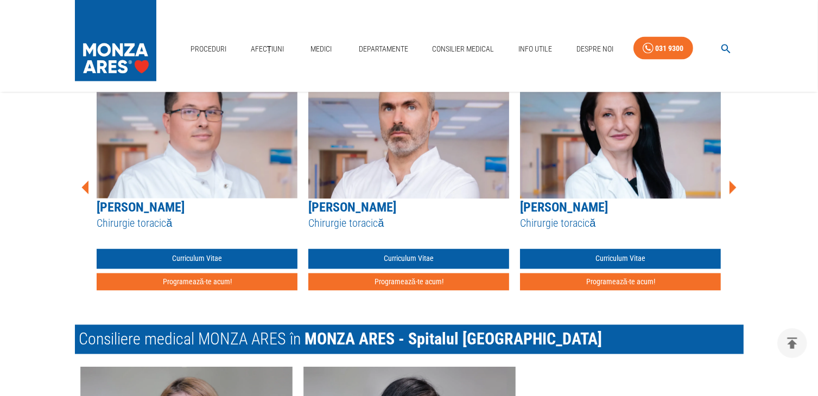
click at [733, 187] on icon at bounding box center [733, 188] width 7 height 14
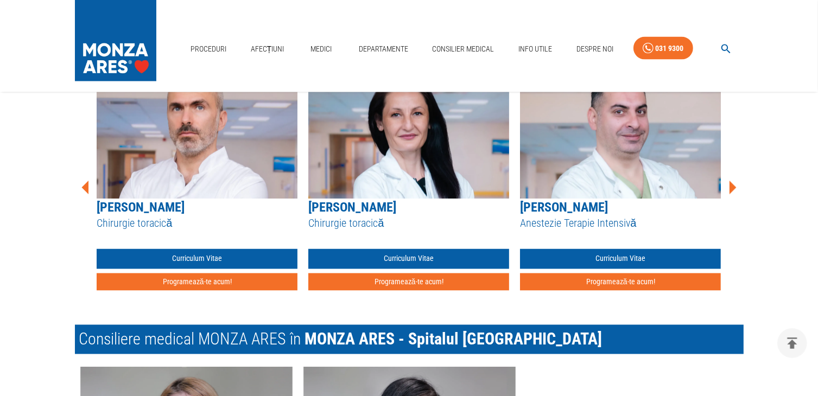
click at [733, 187] on icon at bounding box center [733, 188] width 7 height 14
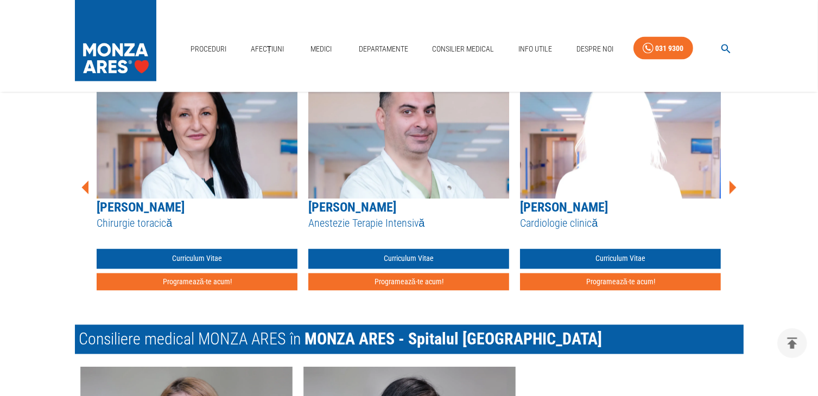
click at [733, 187] on icon at bounding box center [733, 188] width 7 height 14
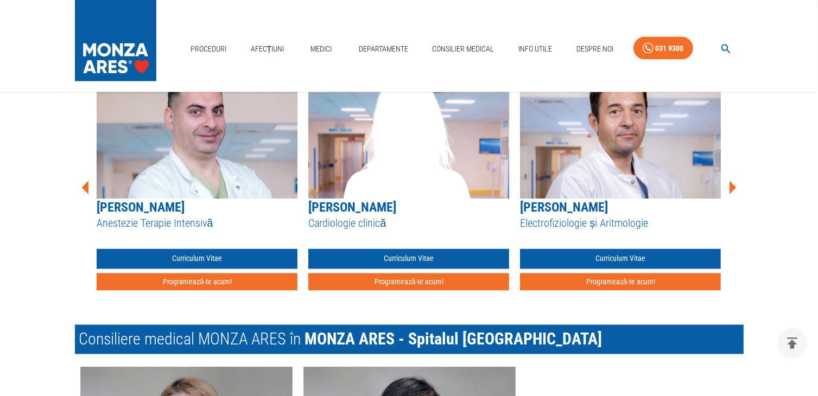
click at [733, 187] on icon at bounding box center [733, 188] width 7 height 14
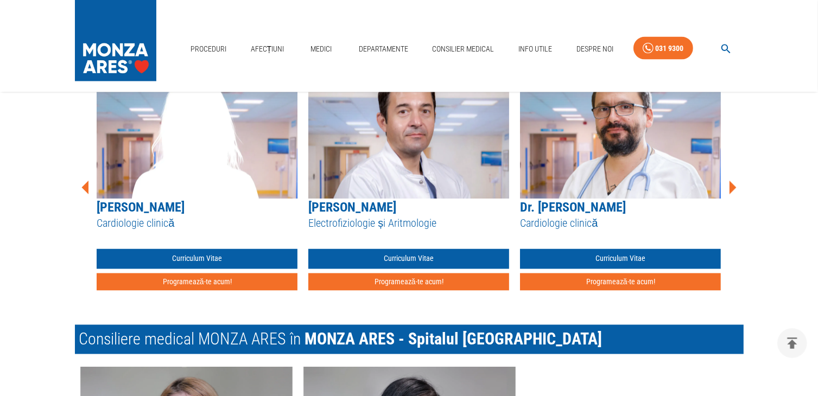
click at [733, 187] on icon at bounding box center [733, 188] width 7 height 14
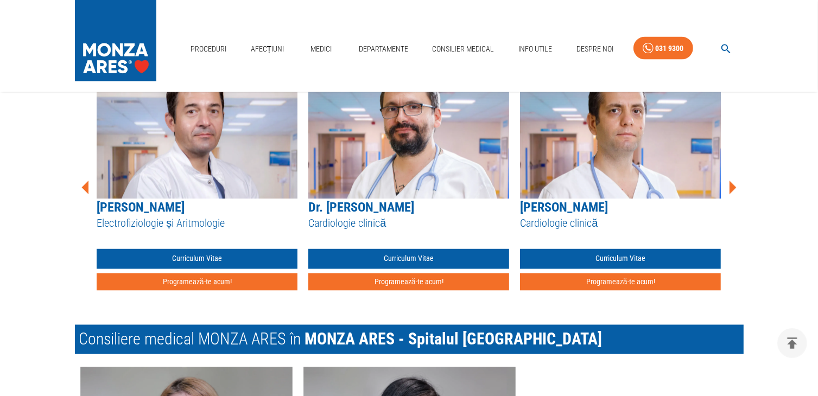
click at [733, 187] on icon at bounding box center [733, 188] width 7 height 14
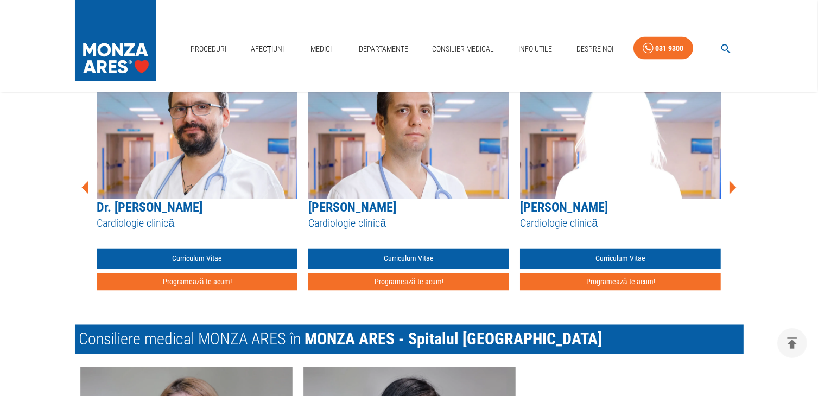
click at [733, 187] on icon at bounding box center [733, 188] width 7 height 14
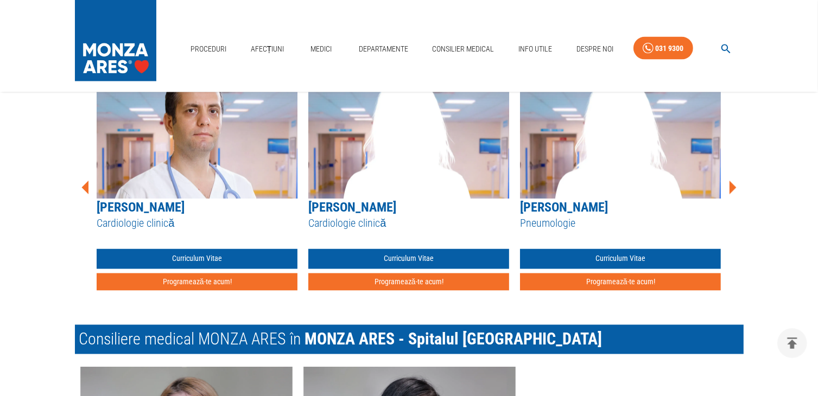
click at [733, 187] on icon at bounding box center [733, 188] width 7 height 14
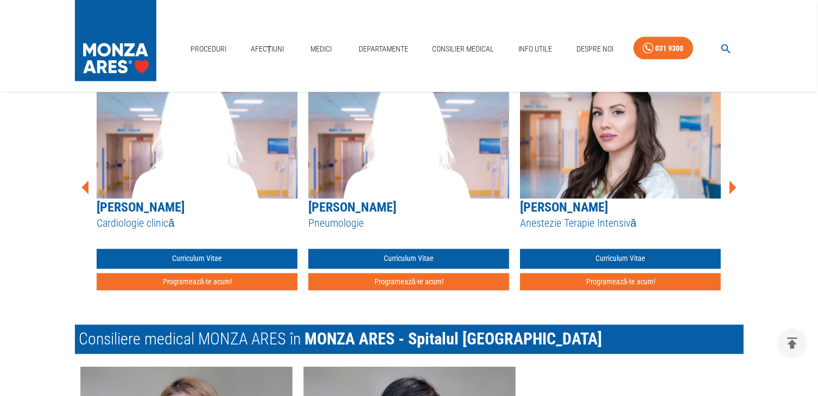
click at [733, 187] on icon at bounding box center [733, 188] width 7 height 14
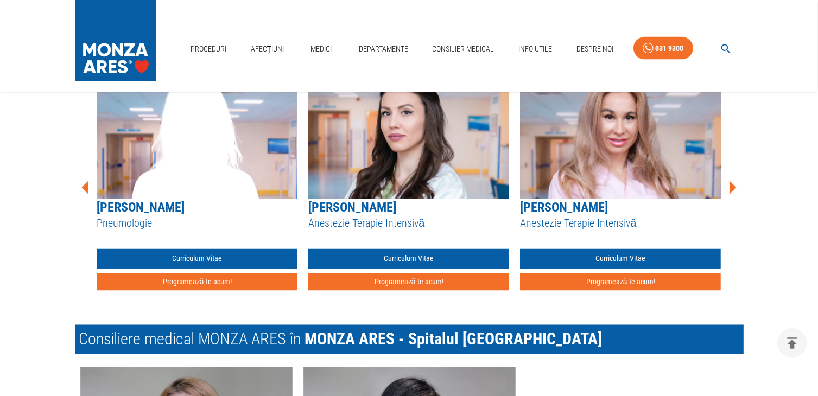
click at [733, 187] on icon at bounding box center [733, 188] width 7 height 14
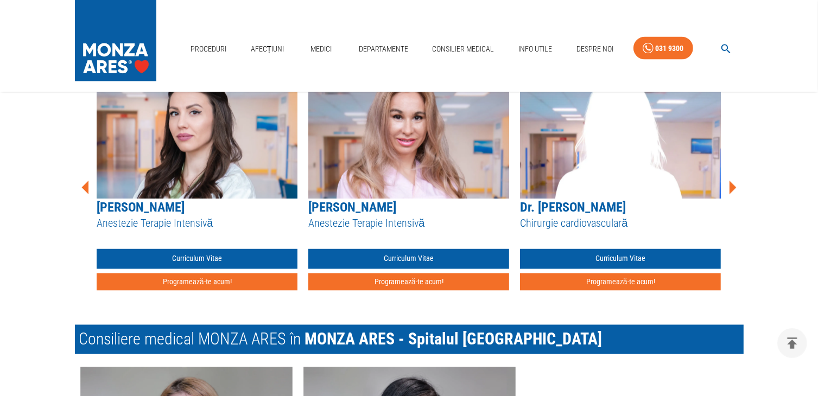
click at [733, 187] on icon at bounding box center [733, 188] width 7 height 14
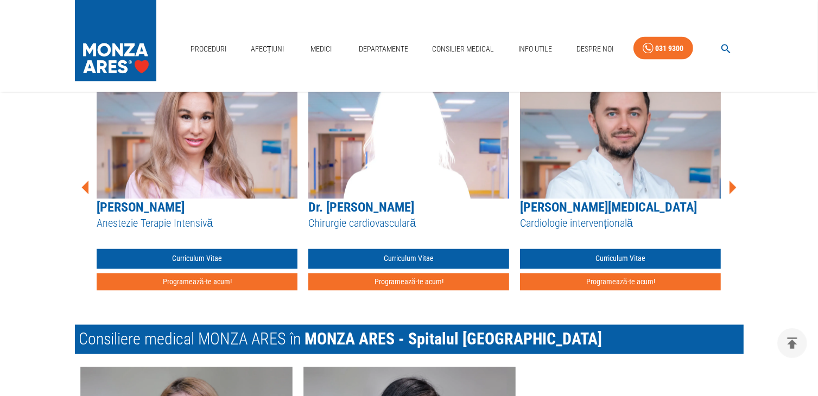
click at [733, 187] on icon at bounding box center [733, 188] width 7 height 14
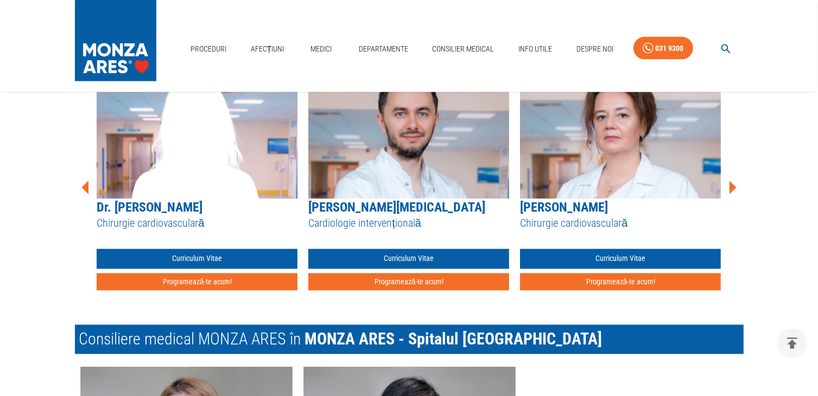
click at [733, 187] on icon at bounding box center [733, 188] width 7 height 14
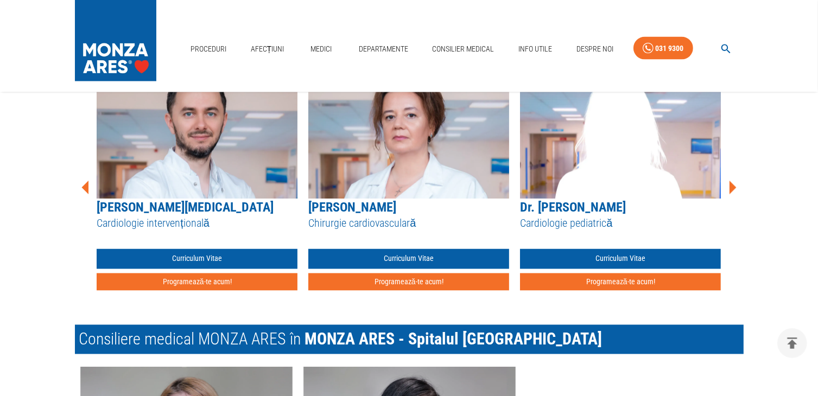
click at [733, 187] on icon at bounding box center [733, 188] width 7 height 14
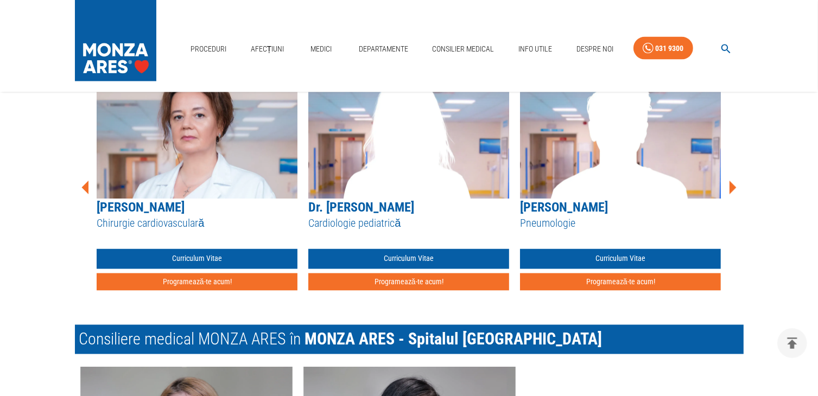
click at [733, 187] on icon at bounding box center [733, 188] width 7 height 14
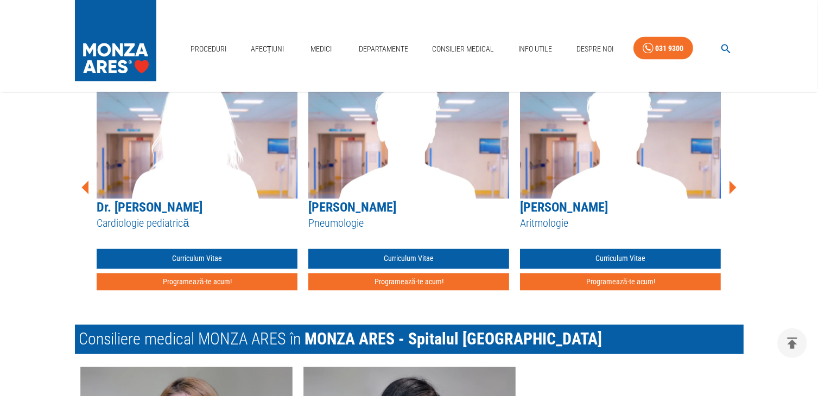
click at [733, 187] on icon at bounding box center [733, 188] width 7 height 14
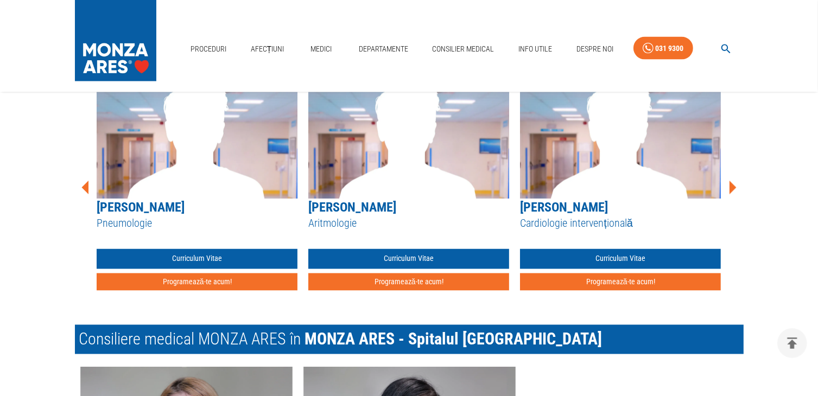
click at [733, 187] on icon at bounding box center [733, 188] width 7 height 14
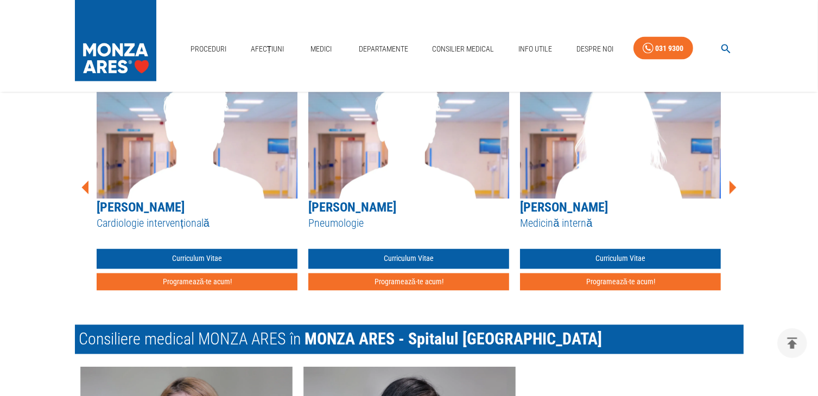
click at [731, 189] on icon at bounding box center [733, 188] width 7 height 14
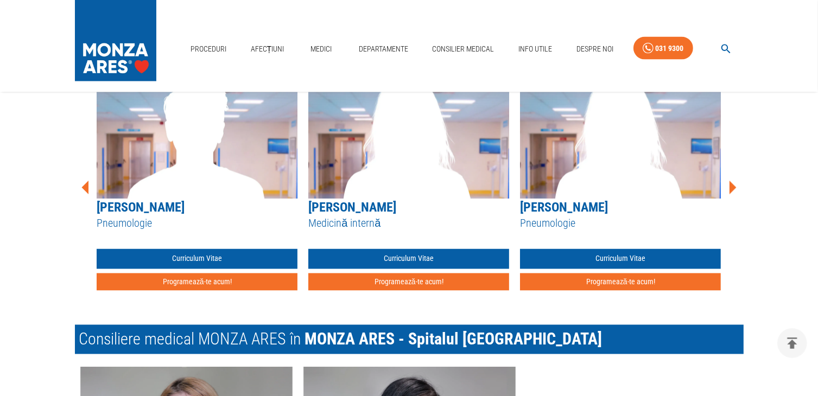
click at [731, 189] on icon at bounding box center [733, 188] width 7 height 14
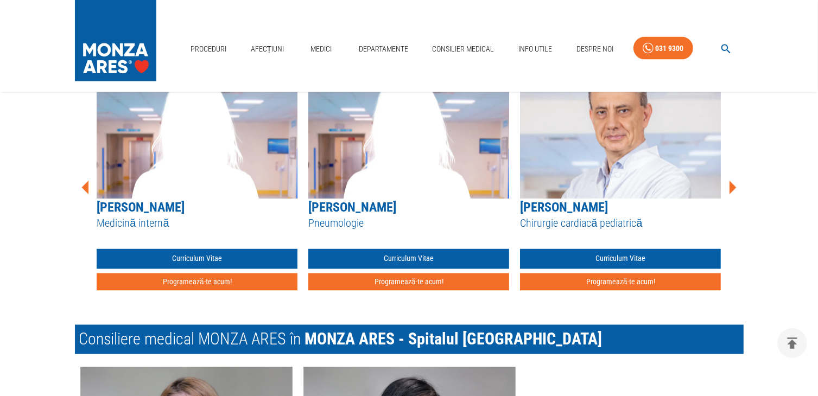
click at [731, 189] on icon at bounding box center [733, 188] width 7 height 14
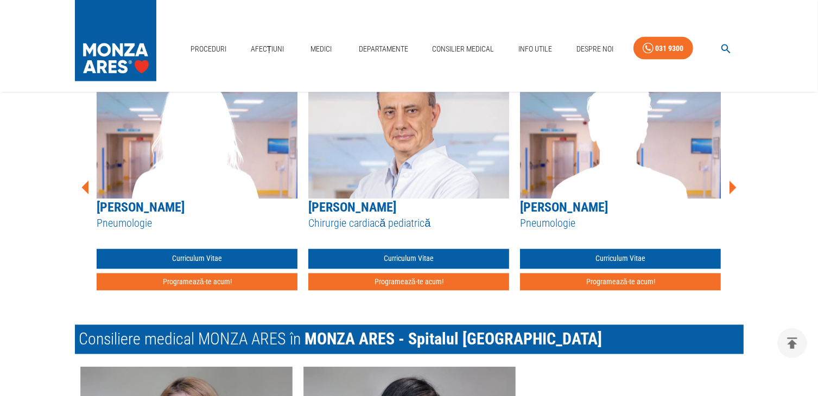
click at [731, 189] on icon at bounding box center [733, 188] width 7 height 14
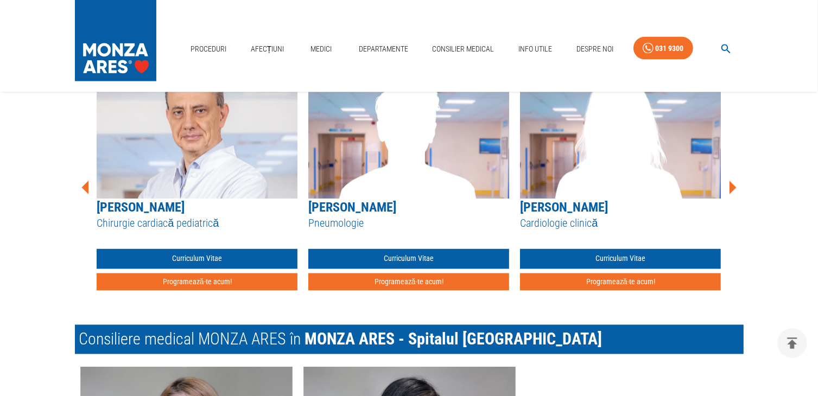
click at [731, 189] on icon at bounding box center [733, 188] width 7 height 14
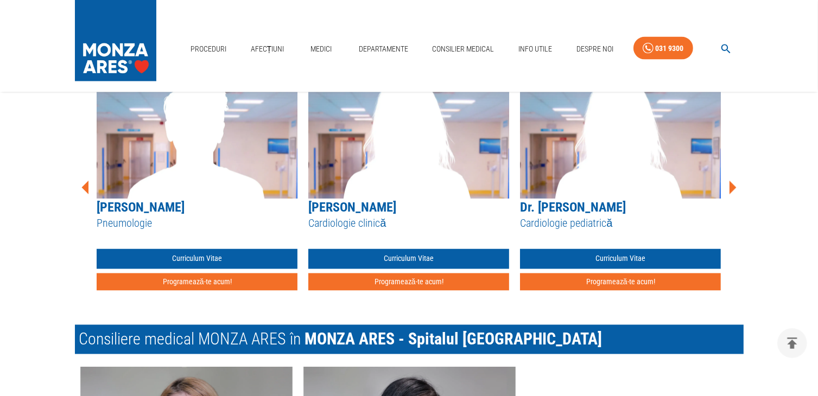
click at [732, 187] on icon at bounding box center [733, 188] width 7 height 14
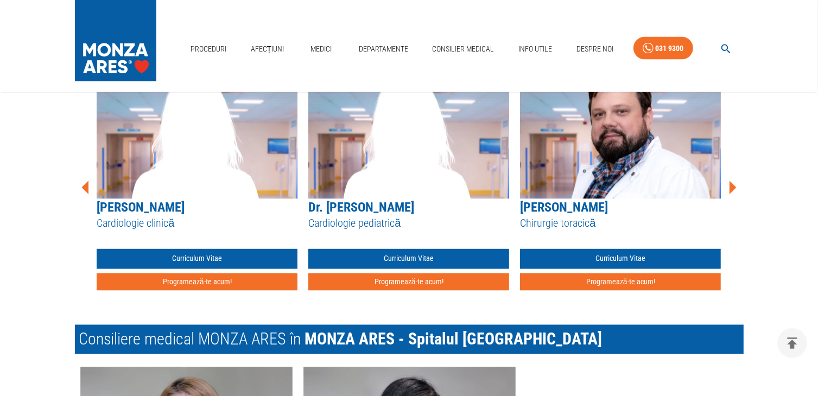
click at [733, 187] on icon at bounding box center [733, 188] width 7 height 14
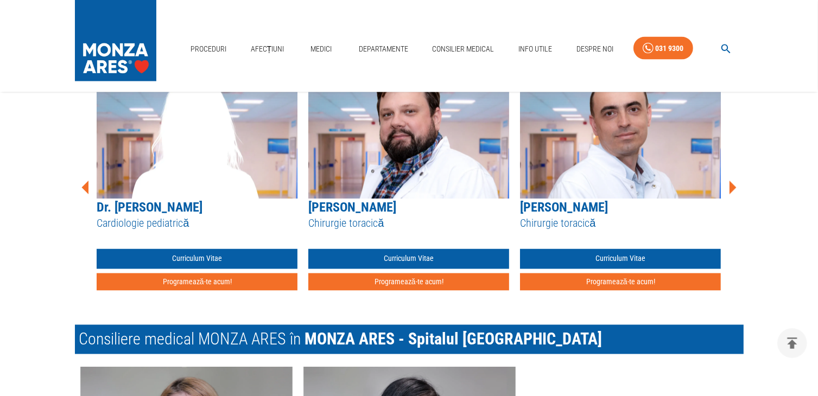
click at [733, 187] on icon at bounding box center [733, 188] width 7 height 14
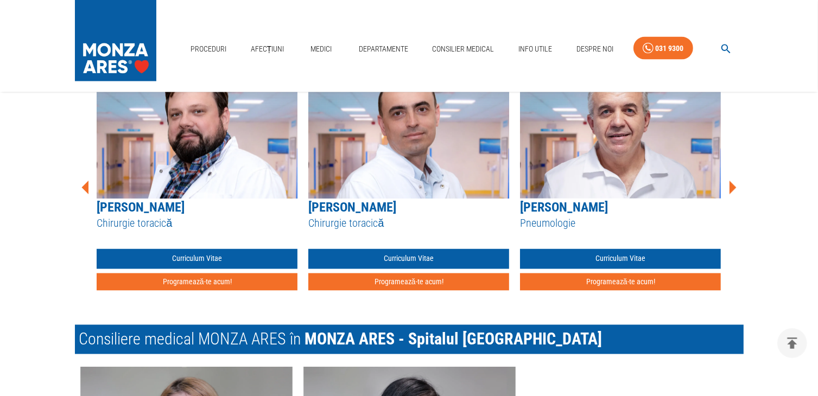
click at [733, 187] on icon at bounding box center [733, 188] width 7 height 14
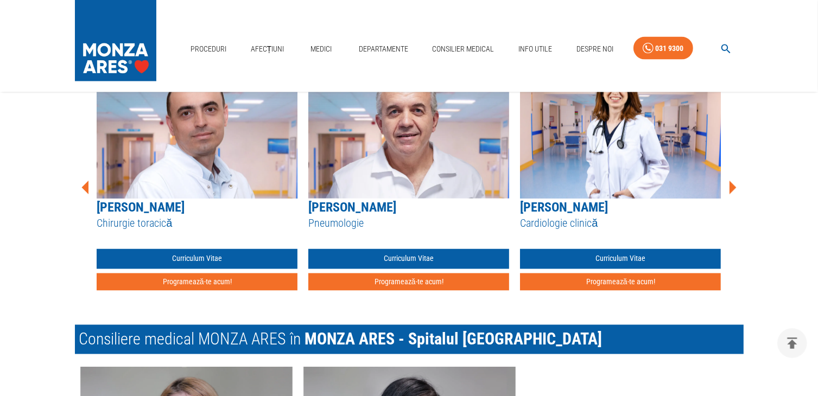
click at [733, 187] on icon at bounding box center [733, 188] width 7 height 14
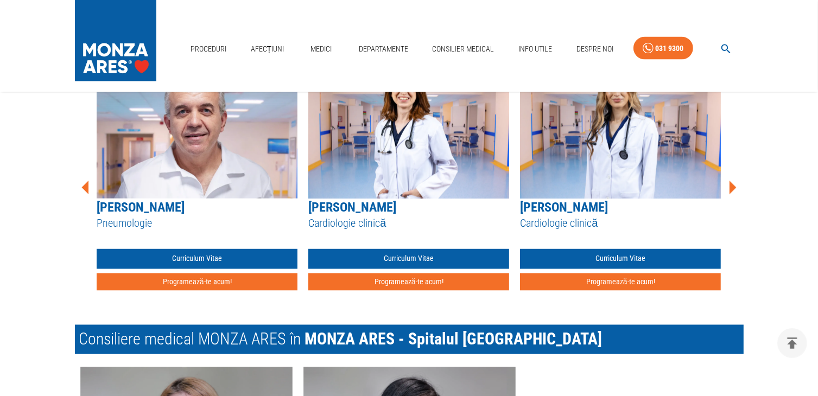
click at [734, 186] on icon at bounding box center [733, 188] width 7 height 14
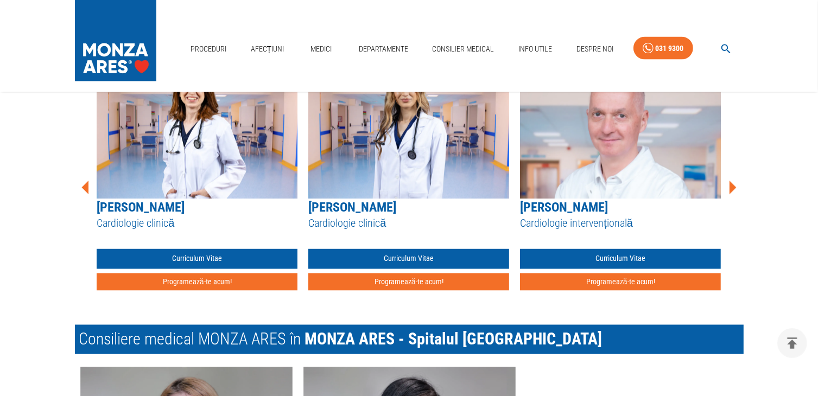
click at [734, 186] on icon at bounding box center [733, 188] width 7 height 14
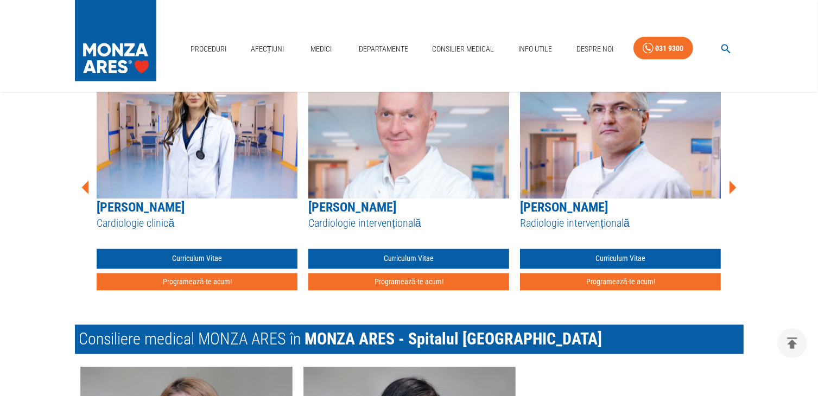
click at [734, 186] on icon at bounding box center [733, 188] width 7 height 14
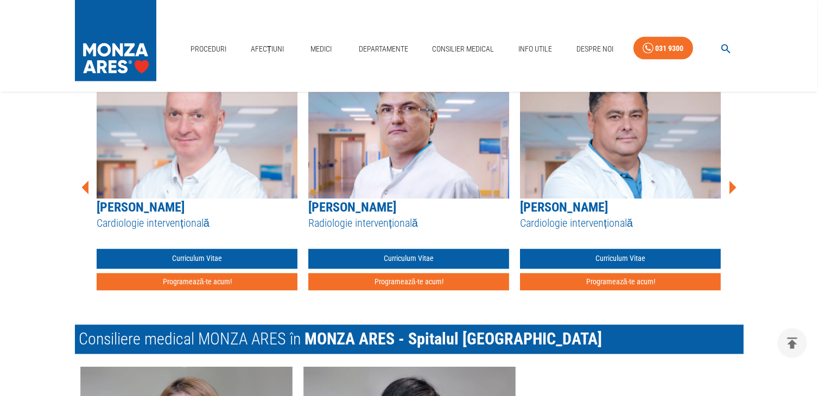
click at [733, 187] on icon at bounding box center [733, 188] width 7 height 14
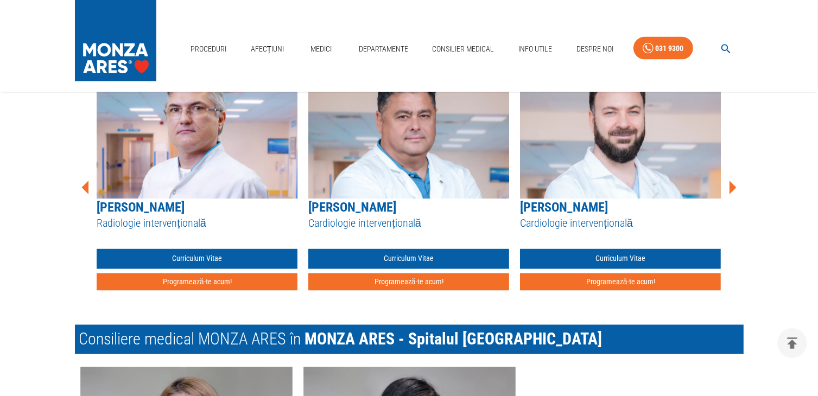
click at [733, 187] on icon at bounding box center [733, 188] width 7 height 14
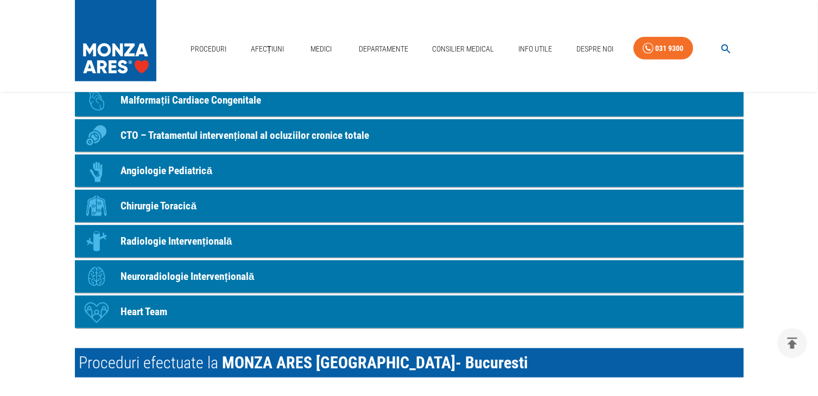
scroll to position [1211, 0]
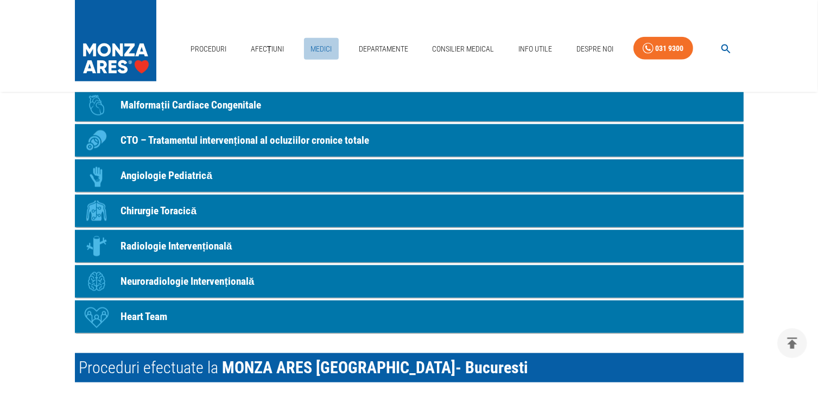
click at [320, 48] on link "Medici" at bounding box center [321, 49] width 35 height 22
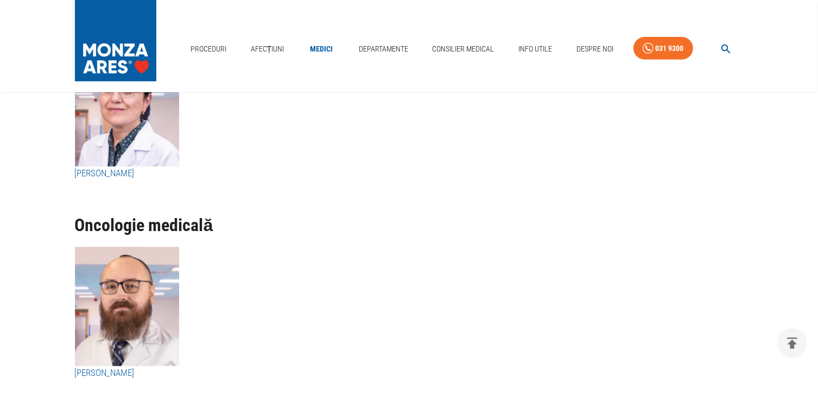
scroll to position [4546, 0]
click at [383, 50] on link "Departamente" at bounding box center [383, 49] width 58 height 22
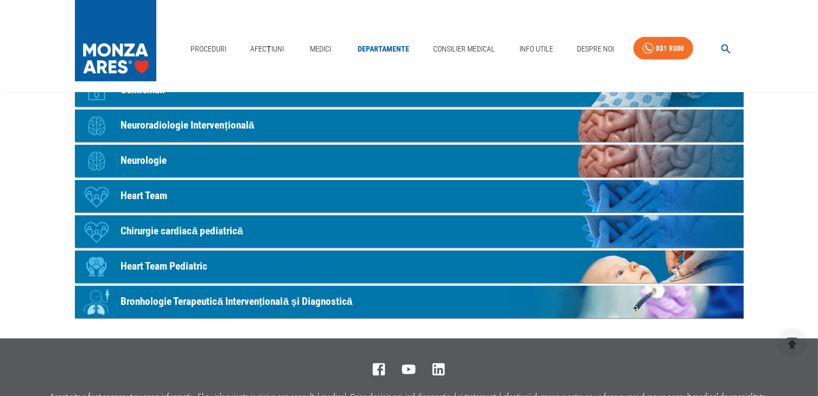
scroll to position [651, 0]
